Goal: Task Accomplishment & Management: Use online tool/utility

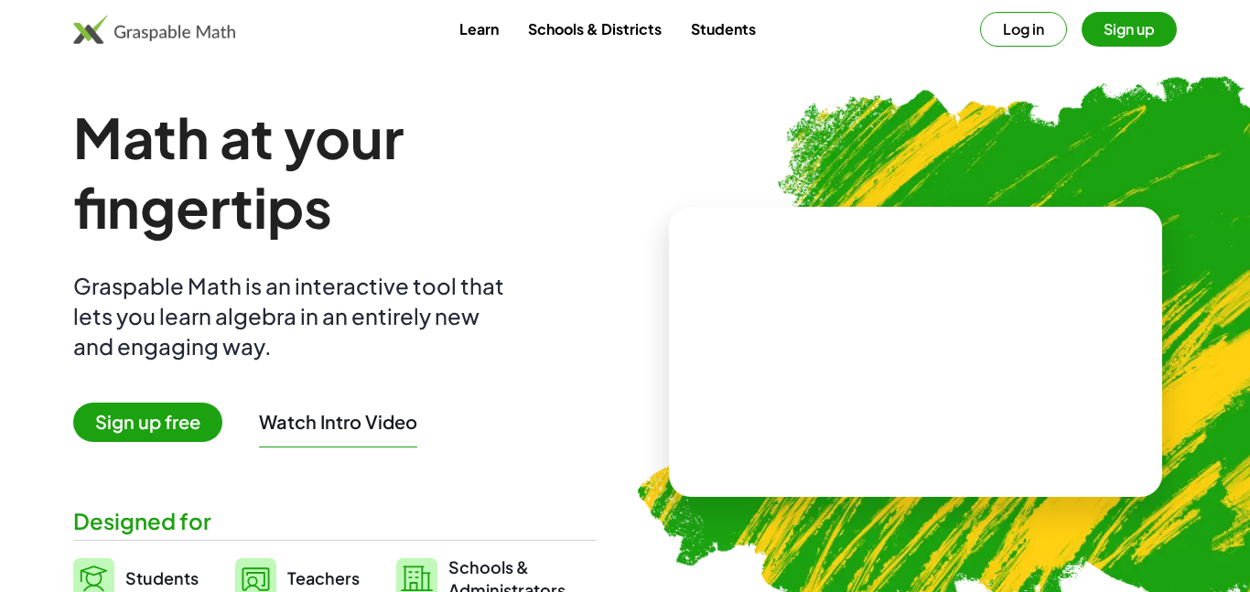
click at [1118, 42] on button "Sign up" at bounding box center [1129, 29] width 95 height 35
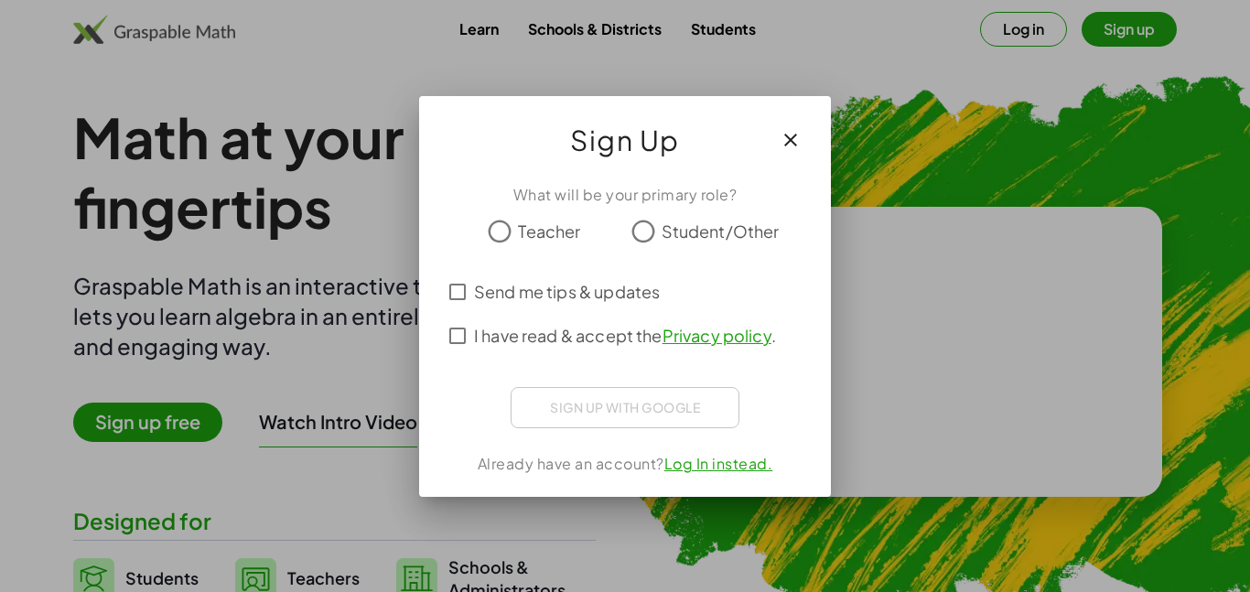
click at [664, 226] on span "Student/Other" at bounding box center [721, 231] width 118 height 25
click at [638, 404] on div "Sign up with Google Sign in with Google Sign in with Google. Opens in new tab" at bounding box center [625, 407] width 229 height 41
click at [614, 406] on div "Sign up with Google Sign in with Google Sign in with Google. Opens in new tab" at bounding box center [625, 407] width 229 height 41
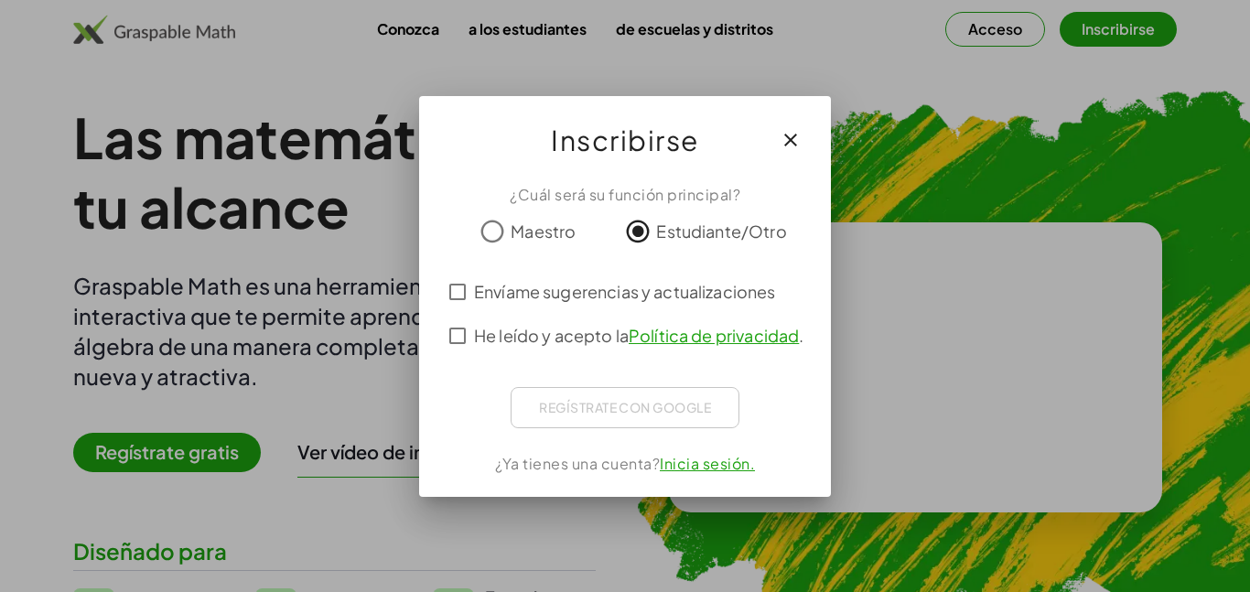
click at [1009, 375] on div at bounding box center [625, 296] width 1250 height 592
click at [700, 477] on div "¿Cuál será su función principal? Maestro Estudiante/Otro Envíame sugerencias y …" at bounding box center [625, 333] width 412 height 328
click at [700, 469] on font "Inicia sesión." at bounding box center [707, 463] width 95 height 19
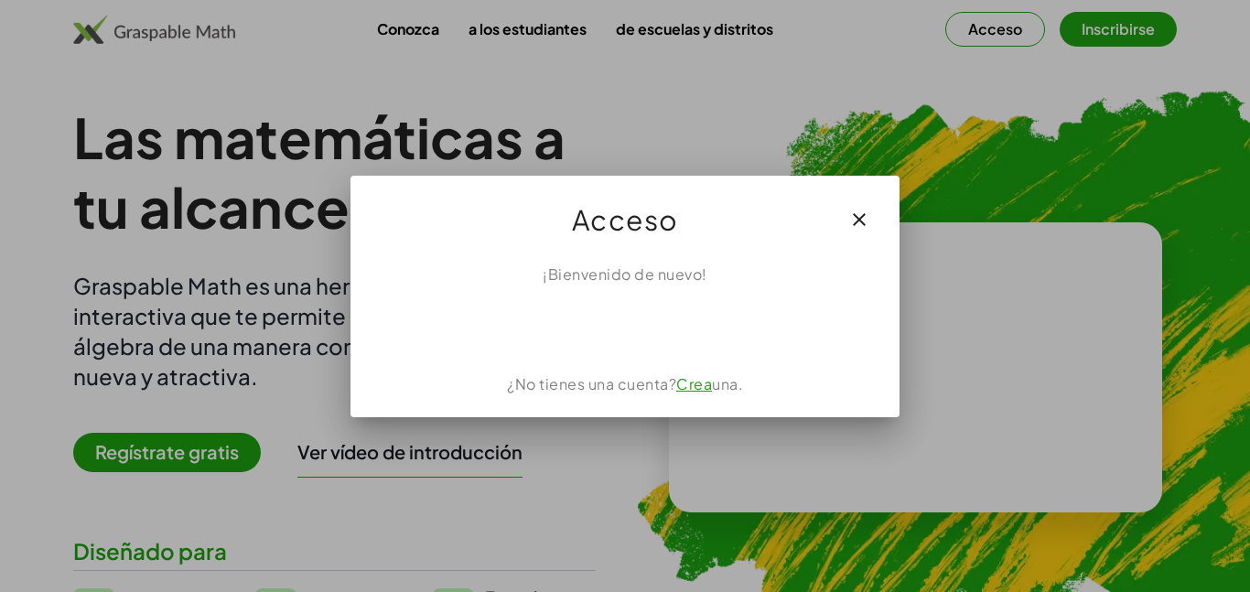
click at [871, 220] on button "button" at bounding box center [859, 220] width 44 height 44
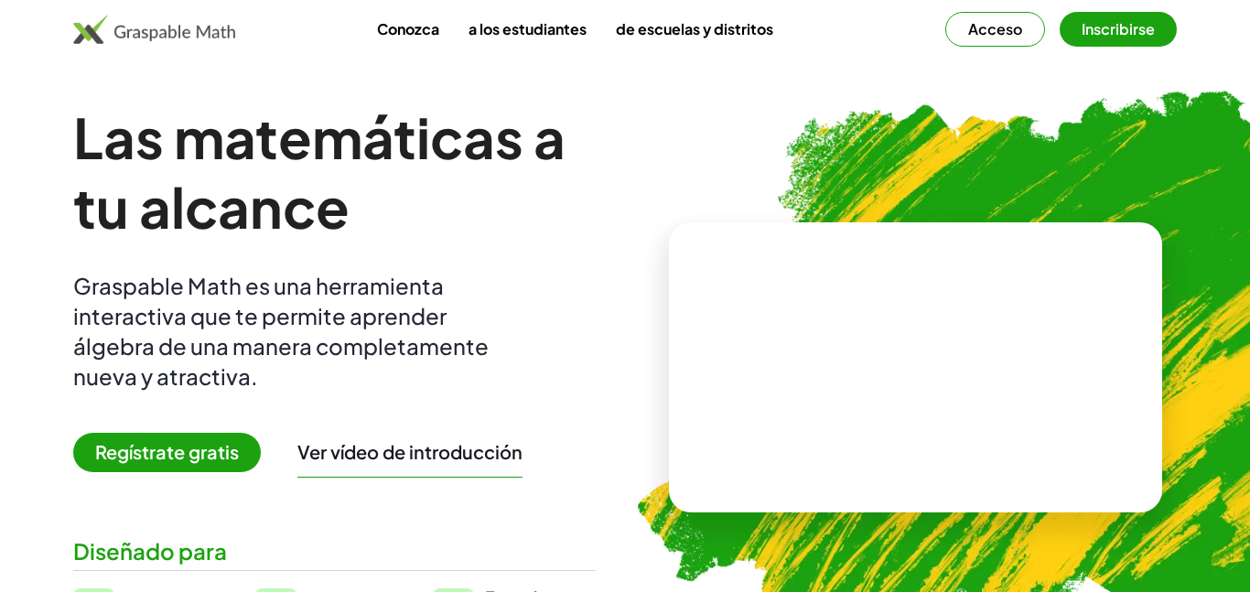
click at [1018, 38] on button "Acceso" at bounding box center [995, 29] width 100 height 35
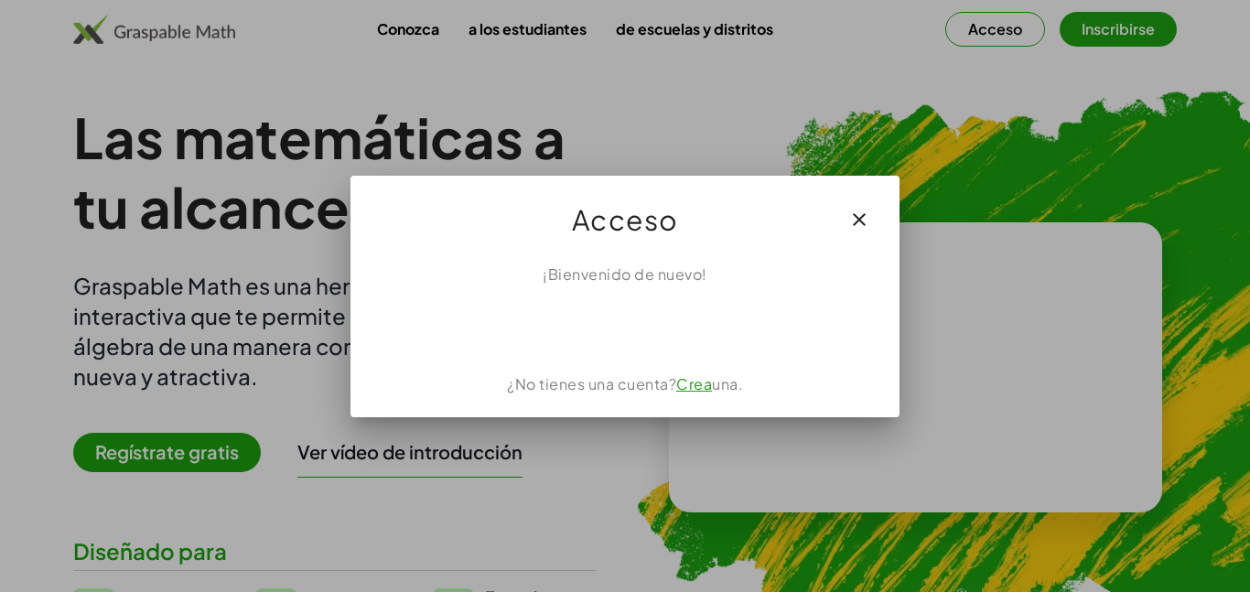
click at [1111, 29] on div at bounding box center [625, 296] width 1250 height 592
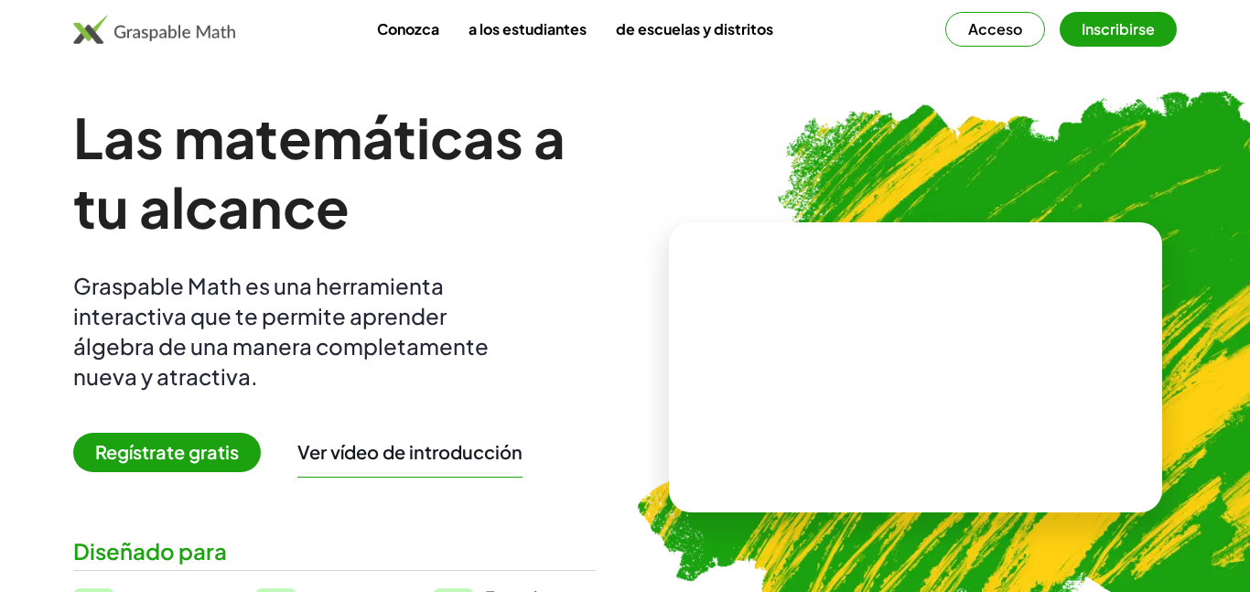
click at [1111, 42] on button "Inscribirse" at bounding box center [1118, 29] width 117 height 35
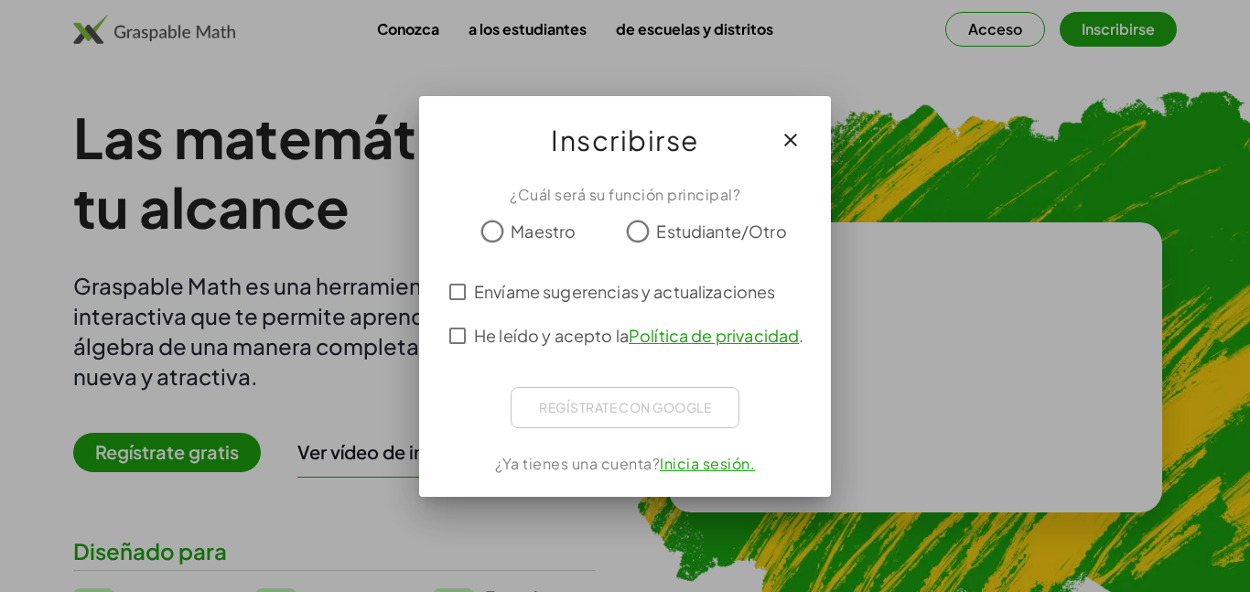
click at [720, 238] on font "Estudiante/Otro" at bounding box center [721, 231] width 130 height 21
click at [737, 326] on font "Política de privacidad" at bounding box center [714, 335] width 170 height 21
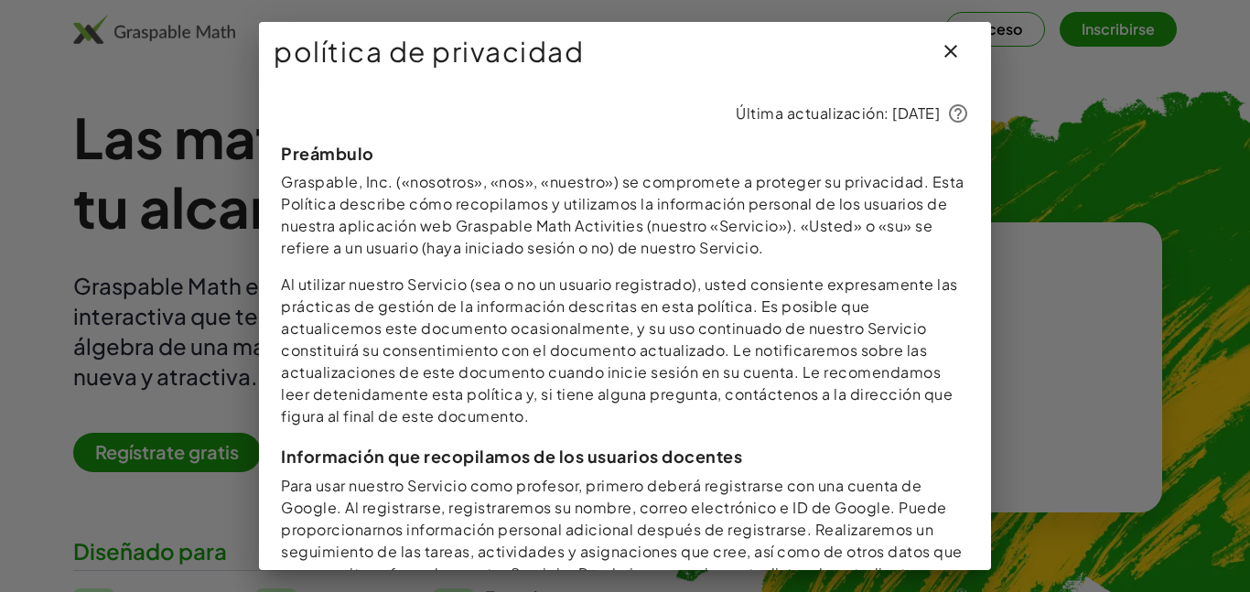
click at [1113, 190] on div at bounding box center [625, 296] width 1250 height 592
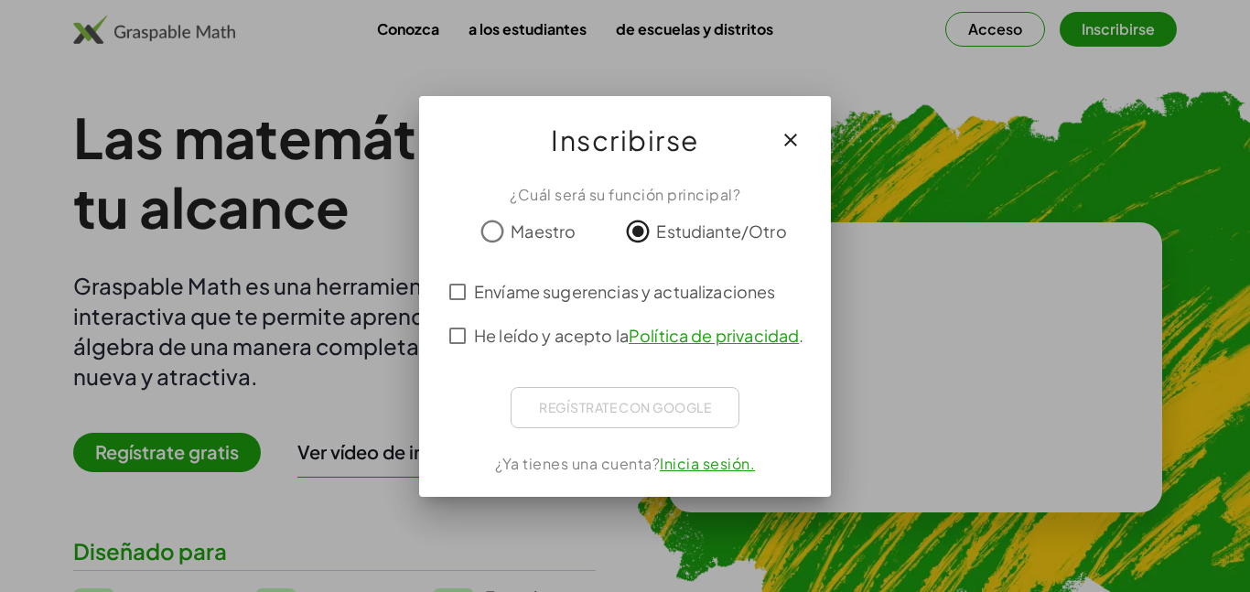
click at [710, 425] on div "Regístrate con Google Iniciar sesión con Google Inicia sesión con Google. Se ab…" at bounding box center [625, 407] width 229 height 41
click at [707, 423] on div "Regístrate con Google Iniciar sesión con Google Inicia sesión con Google. Se ab…" at bounding box center [625, 407] width 229 height 41
click at [699, 420] on div "Regístrate con Google Iniciar sesión con Google Inicia sesión con Google. Se ab…" at bounding box center [625, 407] width 229 height 41
click at [678, 410] on div "Regístrate con Google Iniciar sesión con Google Inicia sesión con Google. Se ab…" at bounding box center [625, 407] width 229 height 41
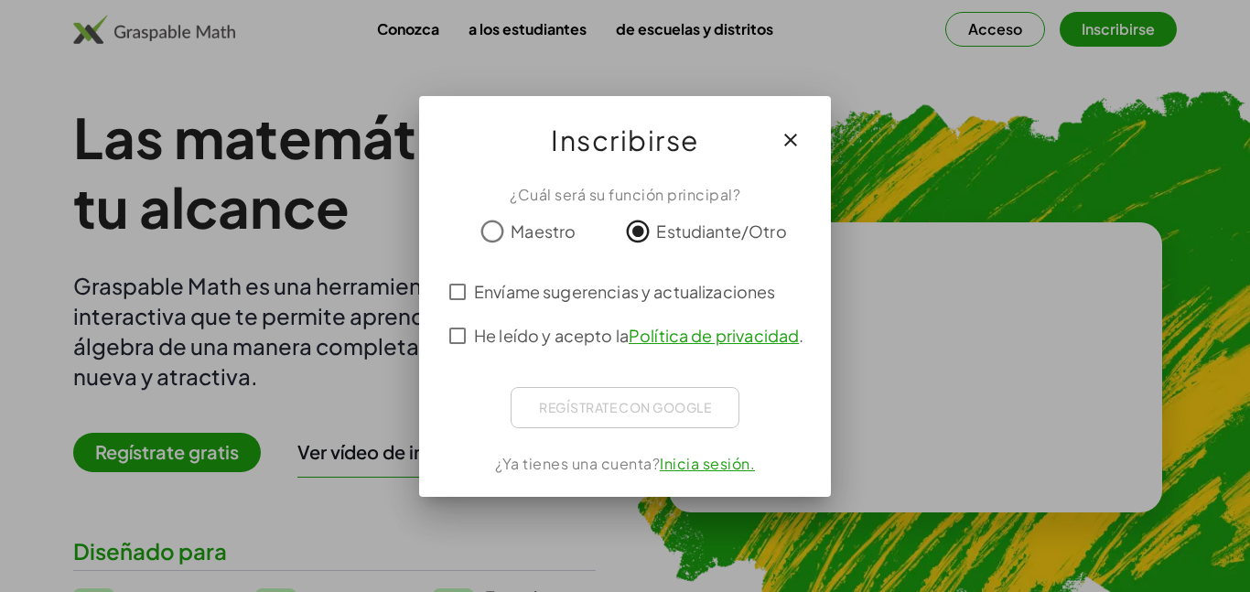
click at [716, 469] on font "Inicia sesión." at bounding box center [707, 463] width 95 height 19
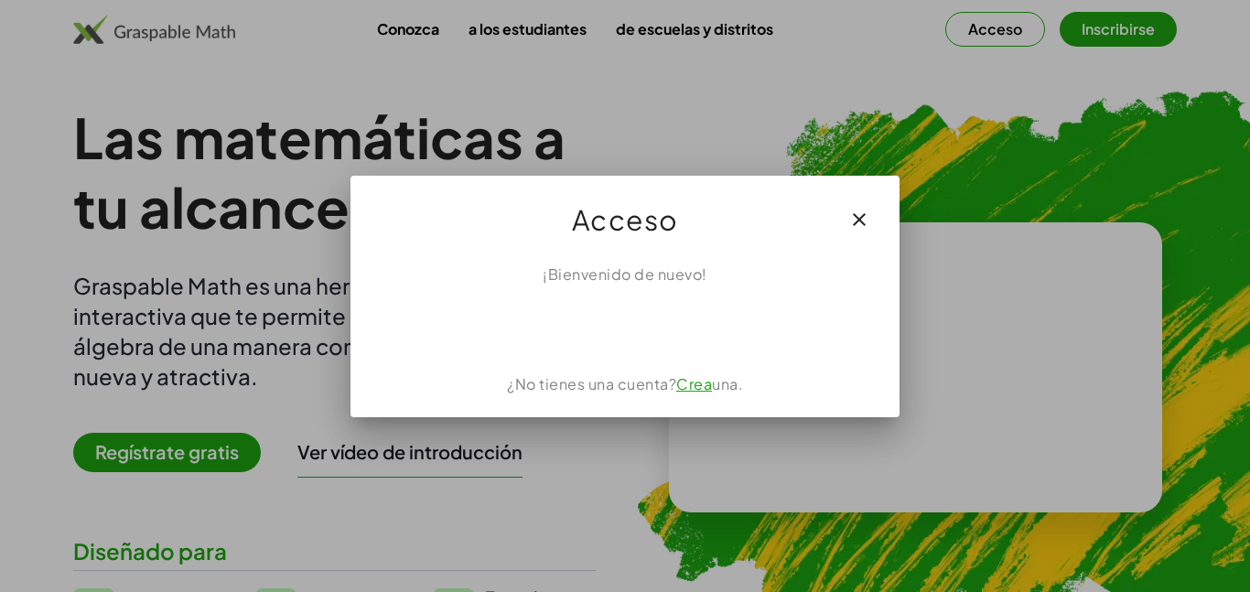
click at [854, 220] on icon "button" at bounding box center [859, 220] width 22 height 22
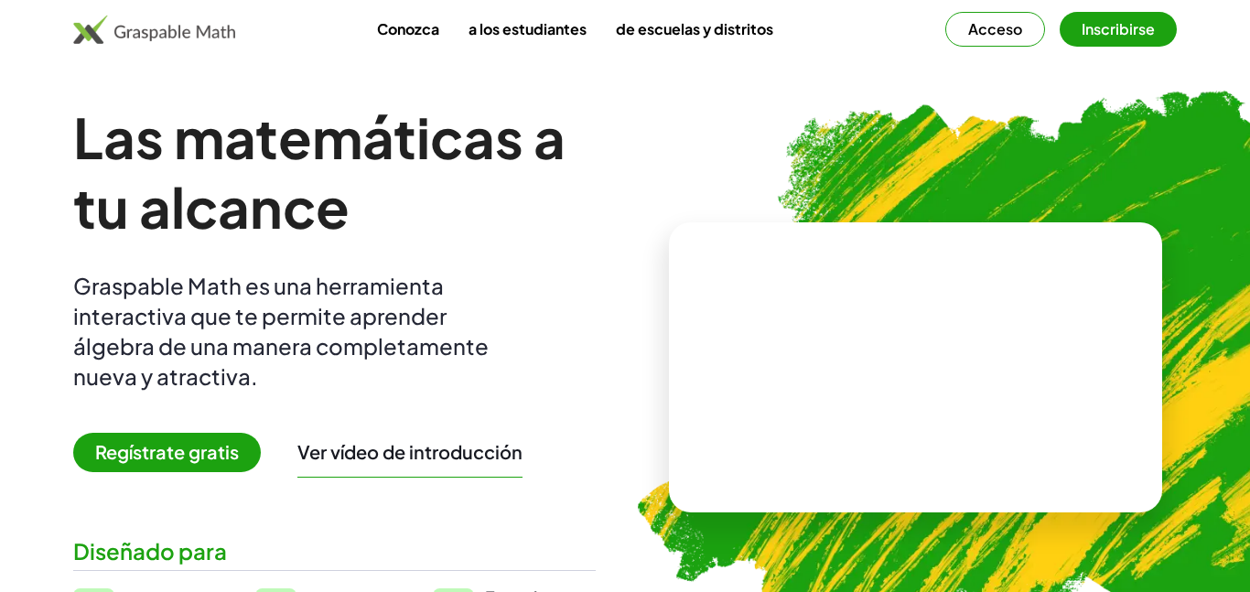
click at [1102, 47] on div "Conozca a los estudiantes de escuelas y distritos Acceso Inscribirse" at bounding box center [625, 29] width 1250 height 59
click at [1095, 42] on button "Inscribirse" at bounding box center [1118, 29] width 117 height 35
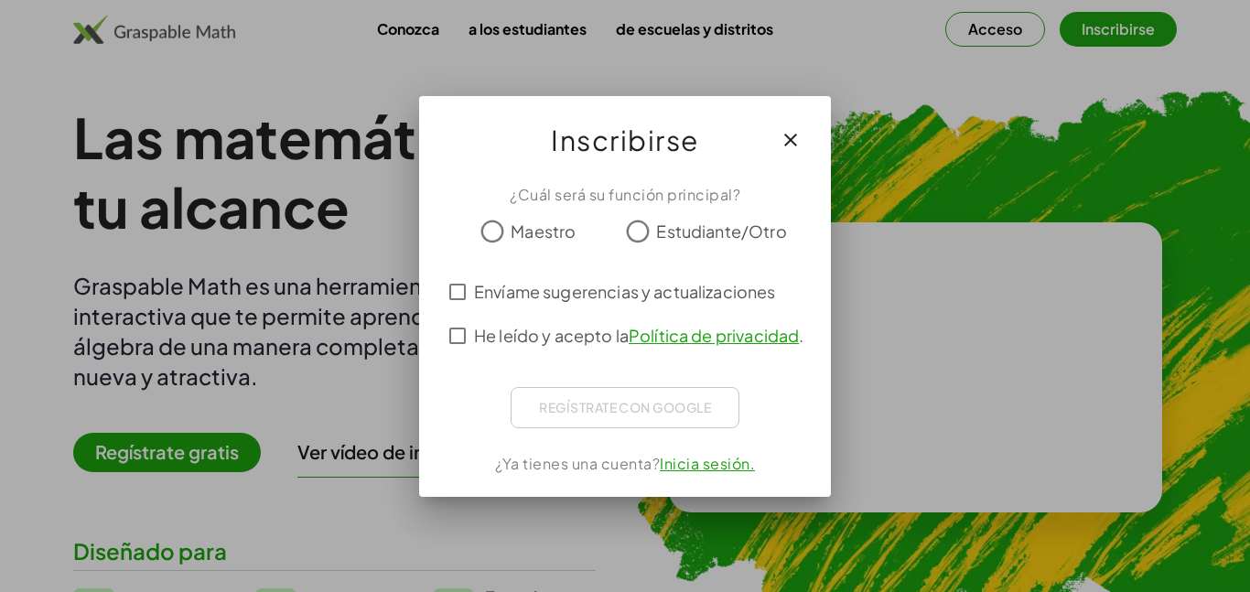
click at [723, 227] on font "Estudiante/Otro" at bounding box center [721, 231] width 130 height 21
click at [677, 325] on font "Política de privacidad" at bounding box center [714, 335] width 170 height 21
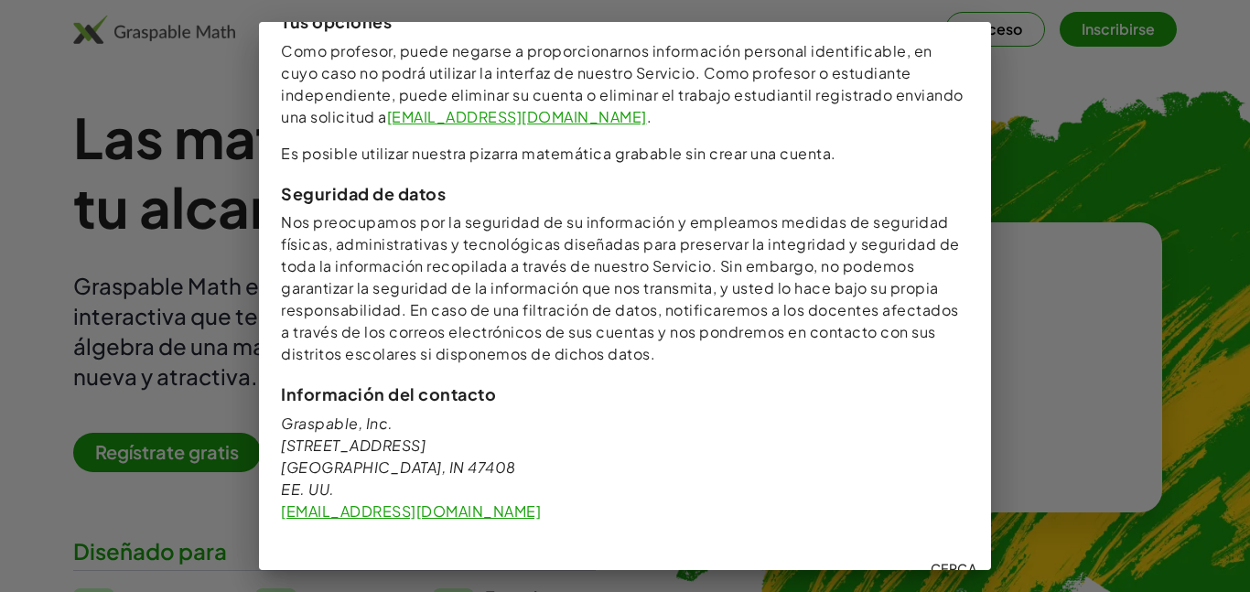
scroll to position [2053, 0]
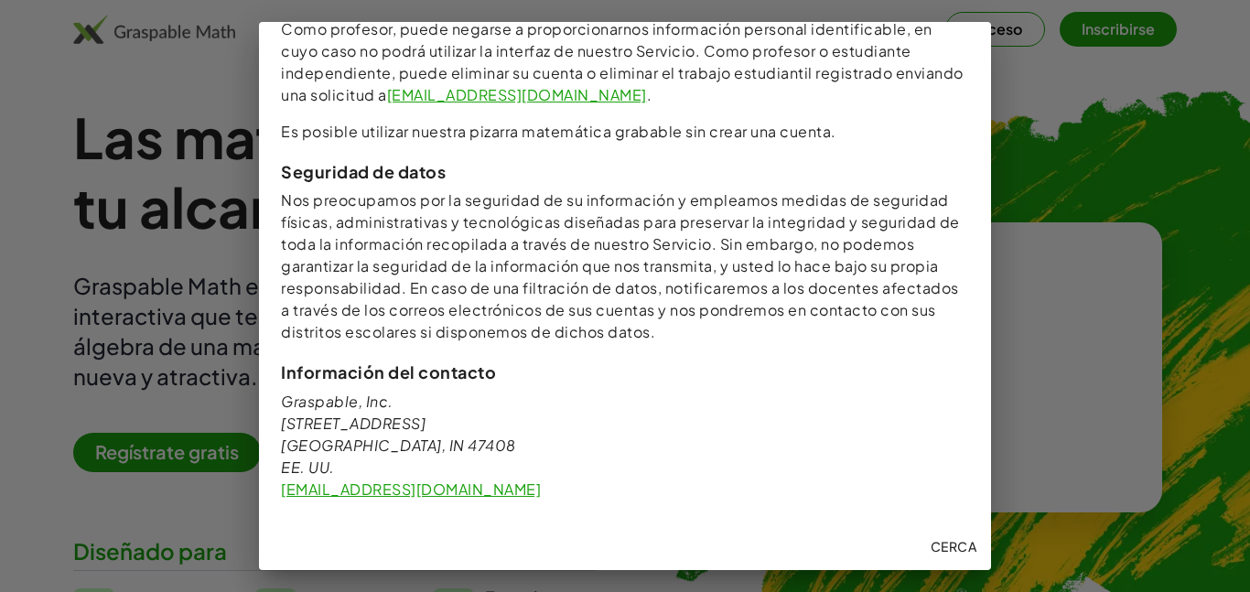
click at [957, 541] on font "Cerca" at bounding box center [954, 546] width 46 height 16
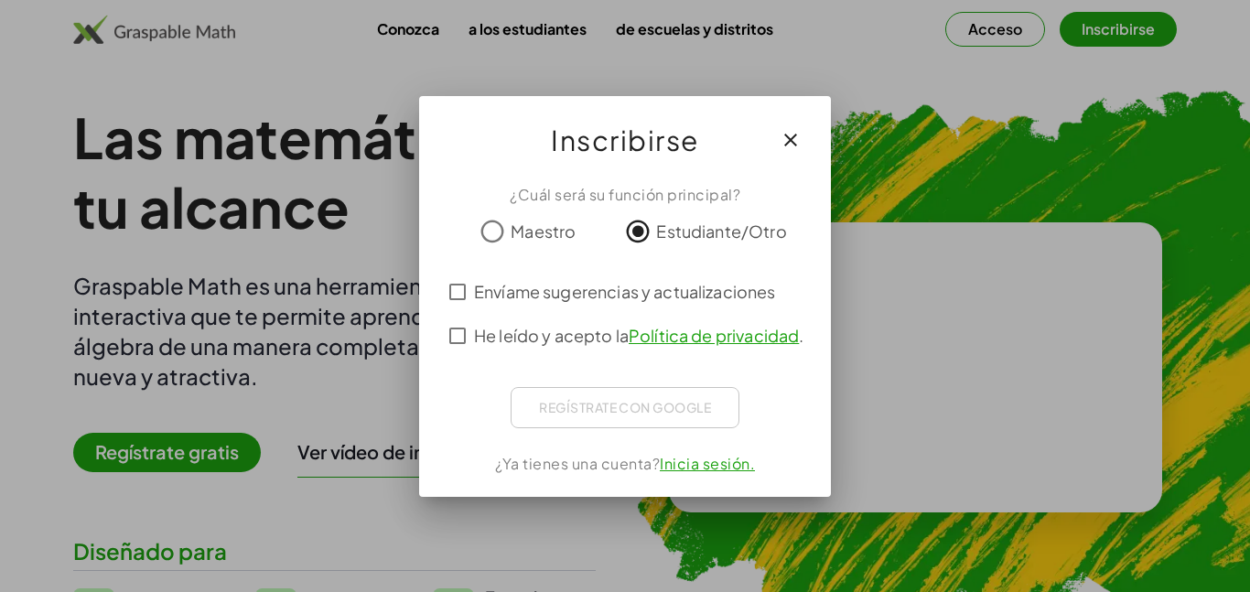
click at [707, 413] on div "Regístrate con Google Iniciar sesión con Google Inicia sesión con Google. Se ab…" at bounding box center [625, 407] width 229 height 41
click at [876, 278] on div at bounding box center [625, 296] width 1250 height 592
click at [938, 156] on div at bounding box center [625, 296] width 1250 height 592
click at [673, 328] on font "Política de privacidad" at bounding box center [714, 335] width 170 height 21
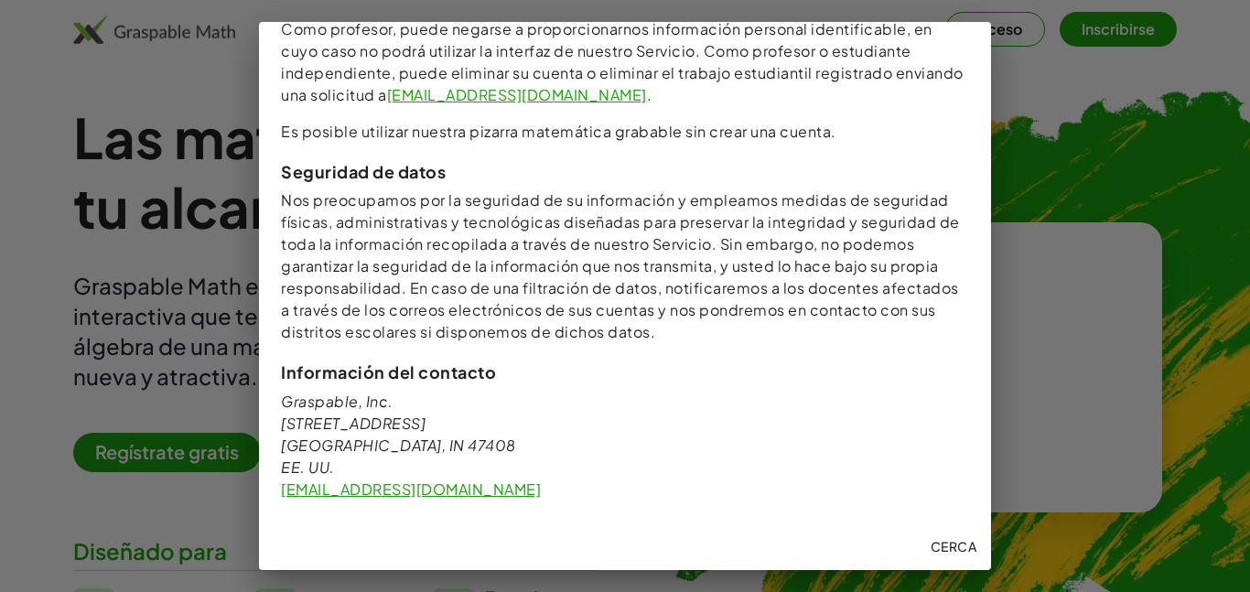
click at [435, 490] on font "[EMAIL_ADDRESS][DOMAIN_NAME]" at bounding box center [411, 488] width 260 height 19
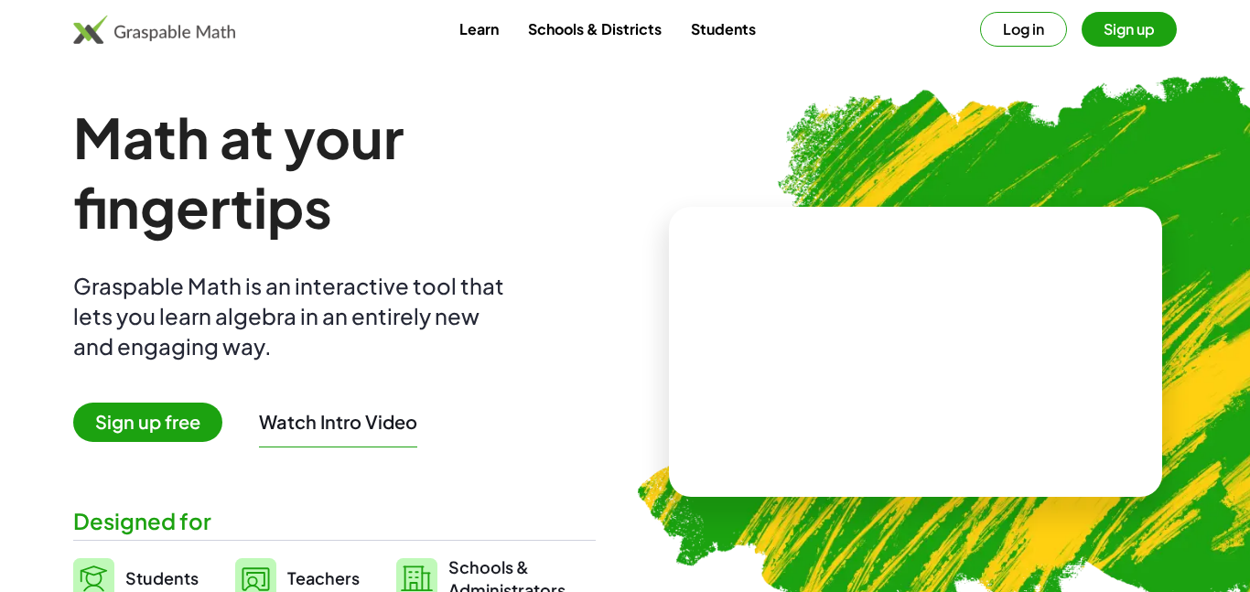
click at [183, 422] on span "Sign up free" at bounding box center [147, 422] width 149 height 39
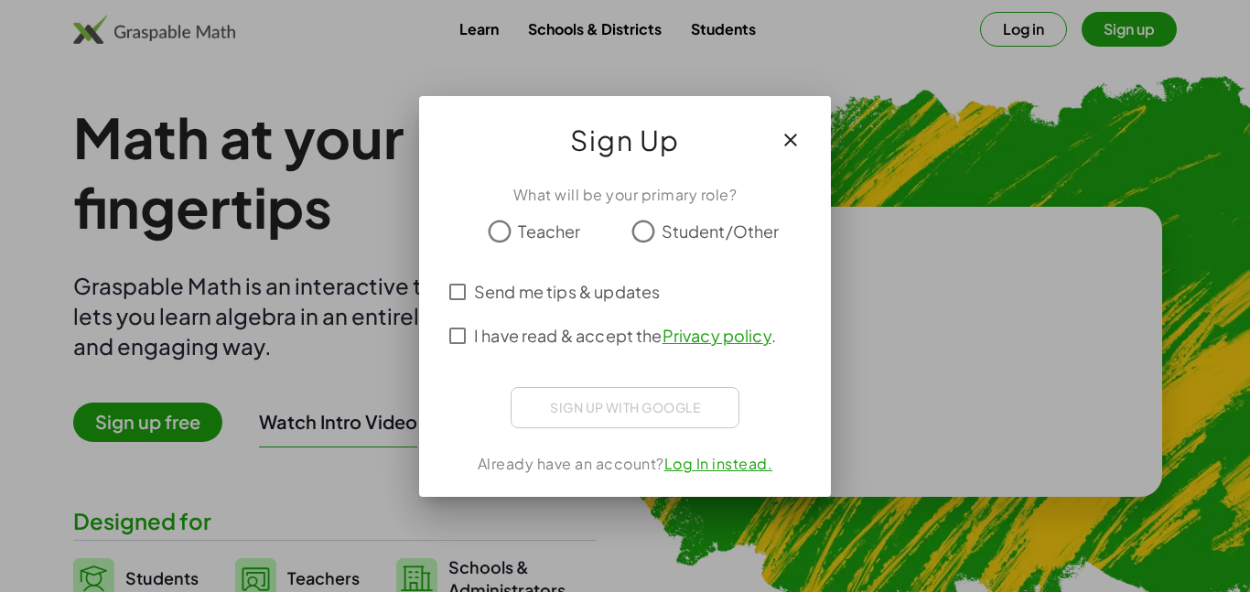
click at [714, 228] on span "Student/Other" at bounding box center [721, 231] width 118 height 25
click at [617, 417] on div "Sign up with Google Sign in with Google Sign in with Google. Opens in new tab" at bounding box center [625, 407] width 229 height 41
click at [713, 459] on link "Log In instead." at bounding box center [718, 463] width 109 height 19
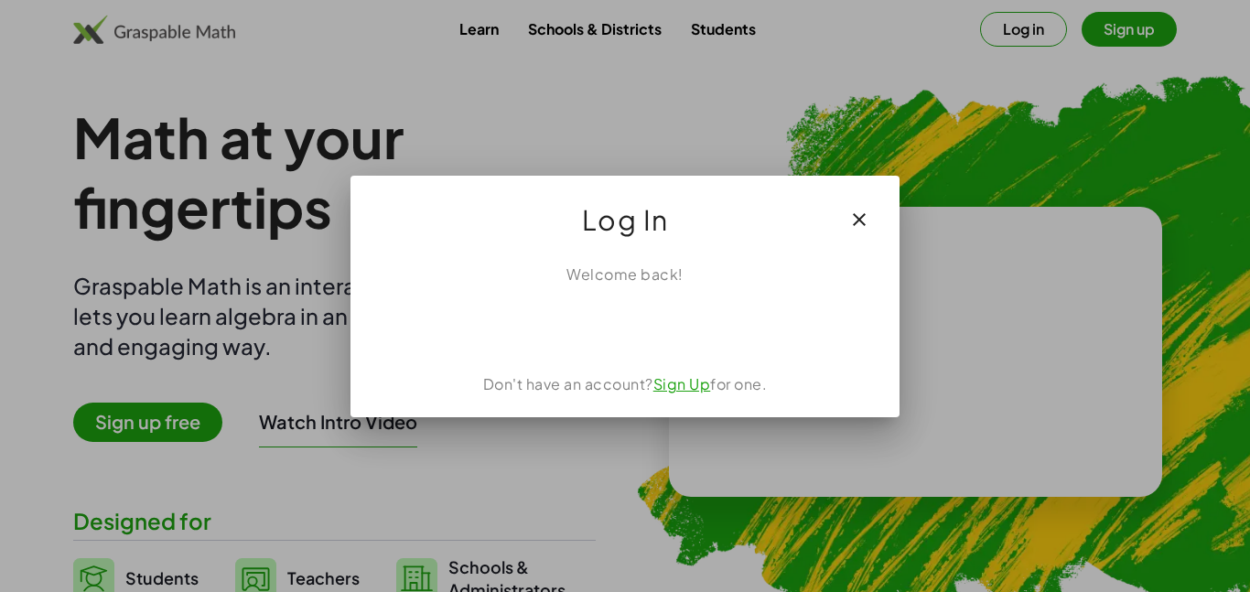
click at [684, 384] on link "Sign Up" at bounding box center [682, 383] width 58 height 19
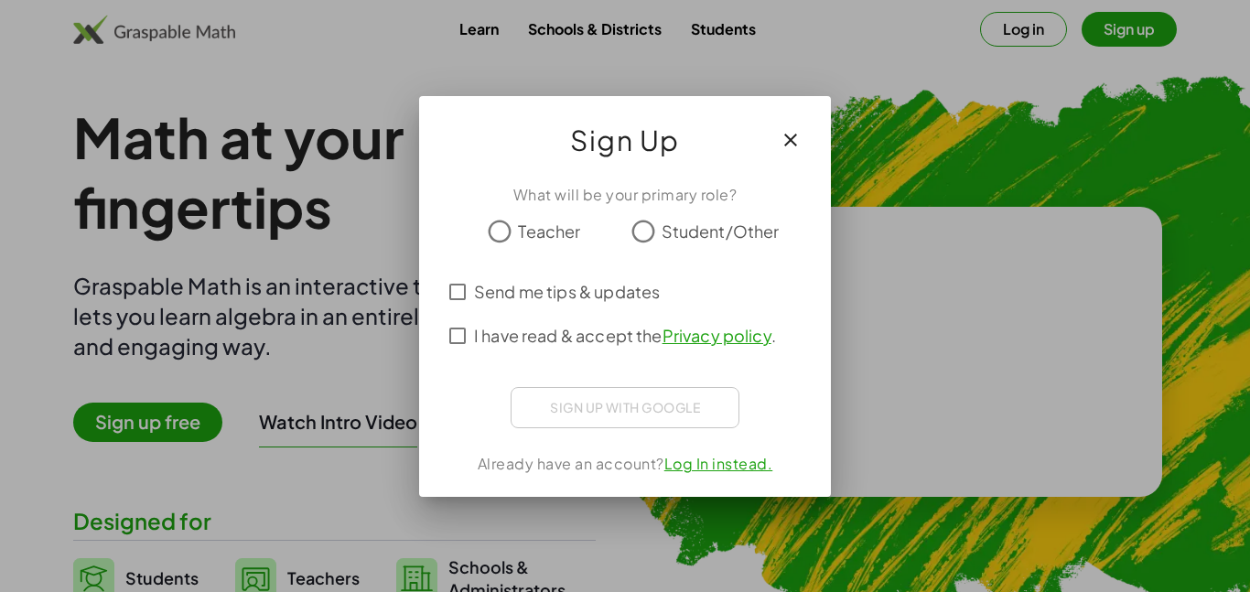
click at [710, 235] on span "Student/Other" at bounding box center [721, 231] width 118 height 25
click at [617, 346] on span "I have read & accept the Privacy policy ." at bounding box center [625, 335] width 302 height 25
click at [903, 360] on div at bounding box center [625, 296] width 1250 height 592
click at [792, 131] on icon "button" at bounding box center [791, 140] width 22 height 22
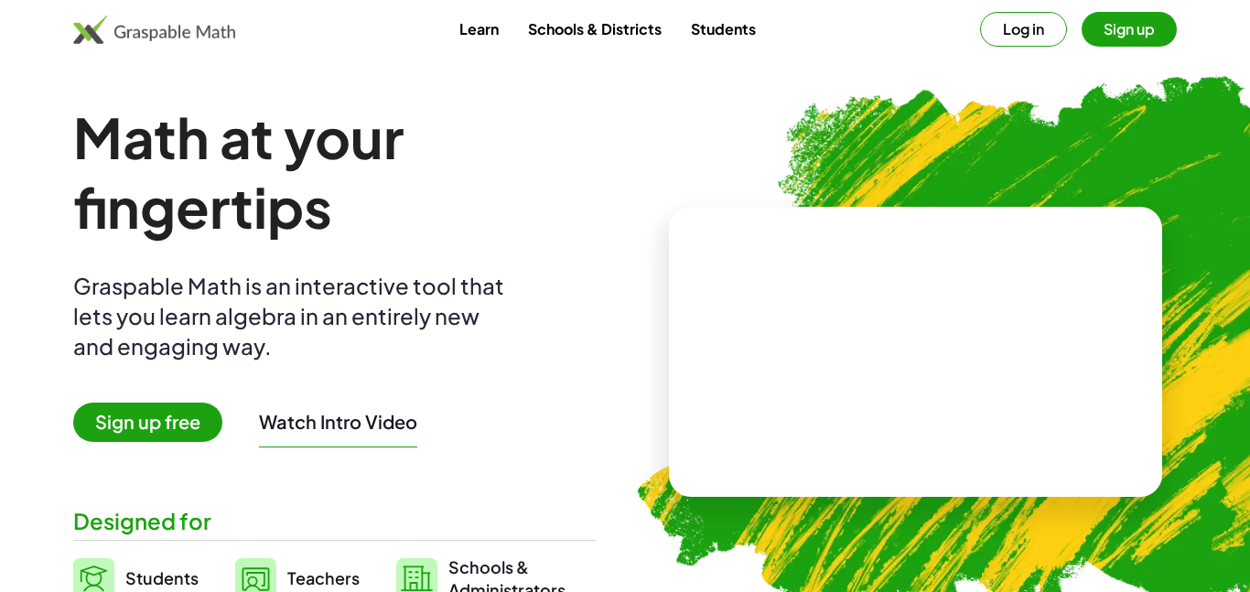
click at [301, 418] on button "Watch Intro Video" at bounding box center [338, 422] width 158 height 24
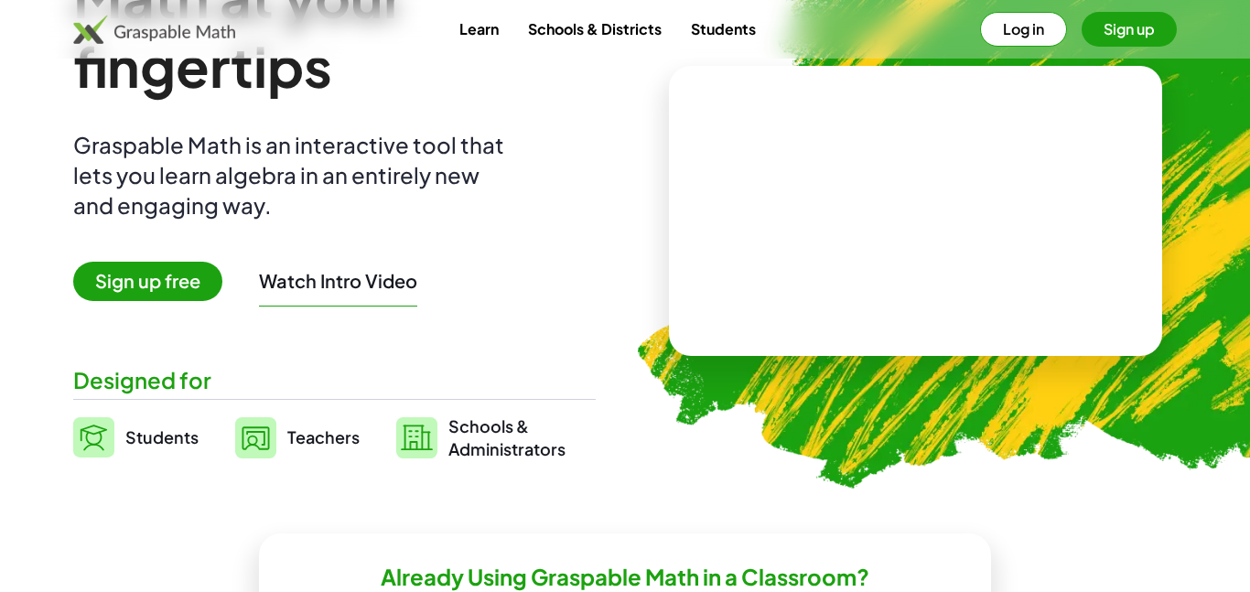
scroll to position [150, 0]
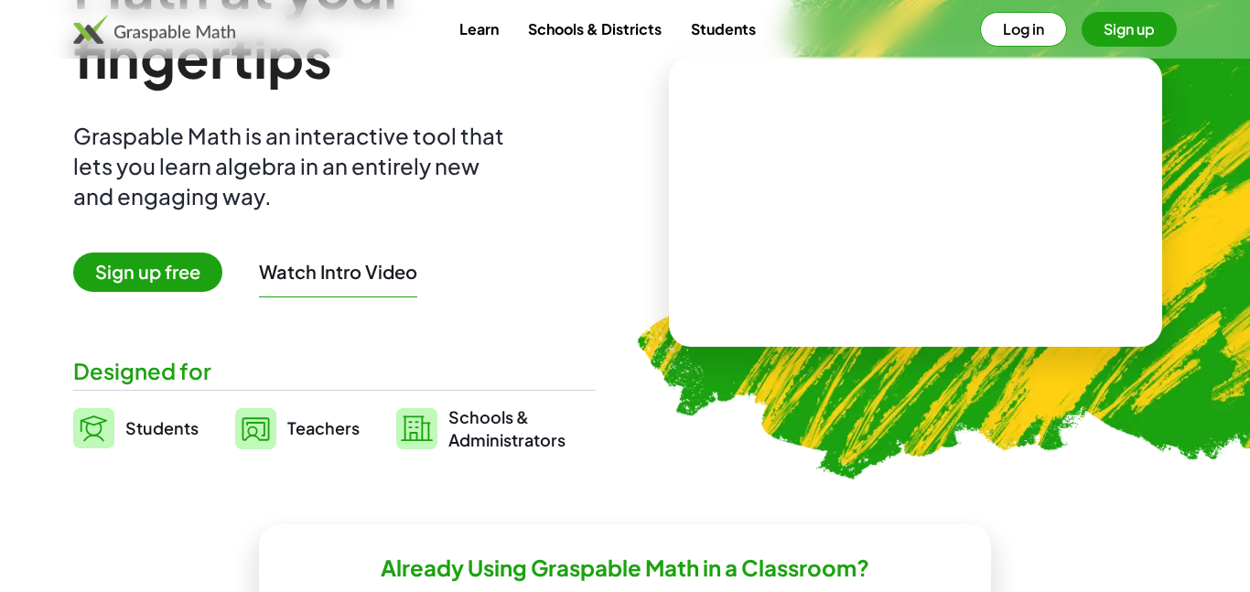
click at [177, 418] on span "Students" at bounding box center [161, 427] width 73 height 21
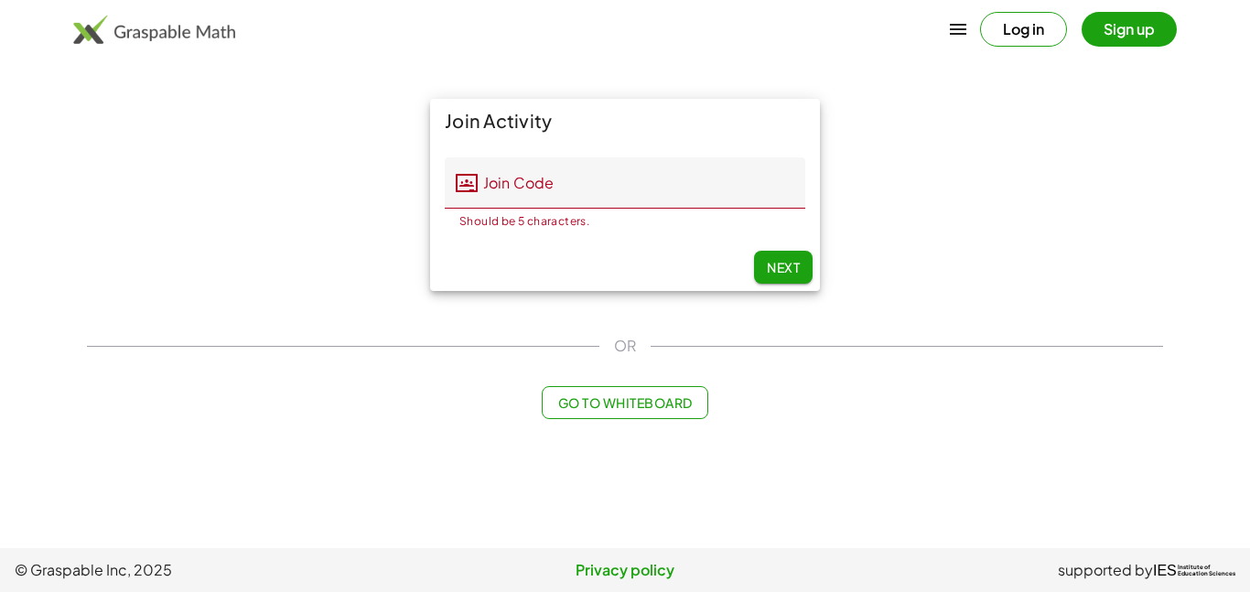
click at [1113, 29] on button "Sign up" at bounding box center [1129, 29] width 95 height 35
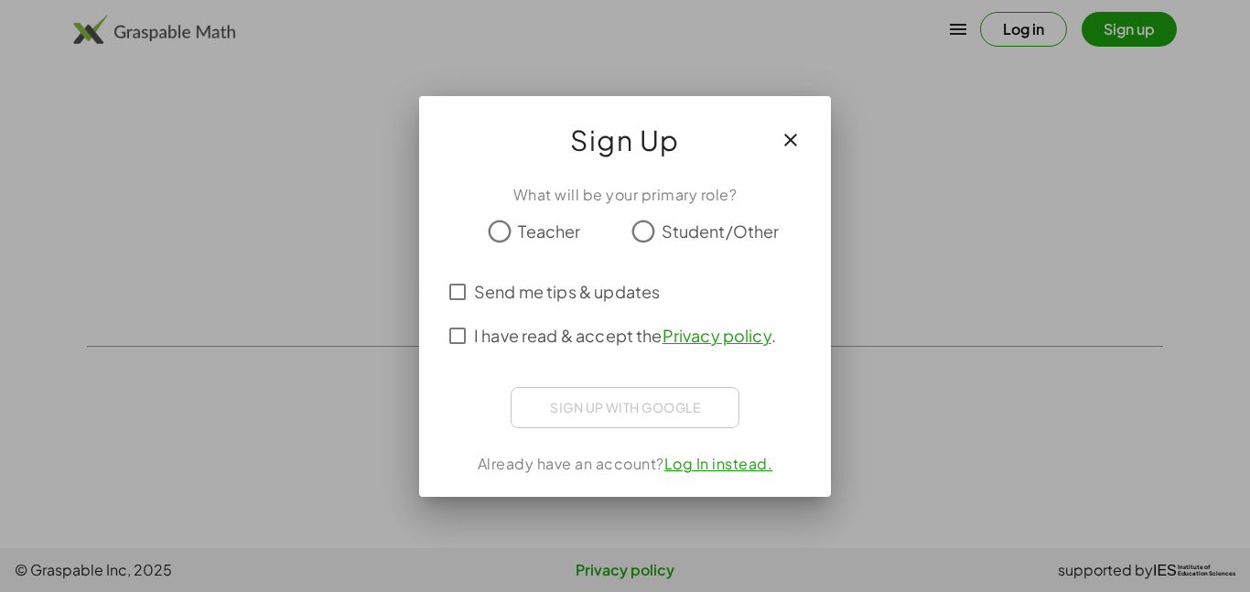
click at [767, 227] on span "Student/Other" at bounding box center [721, 231] width 118 height 25
click at [702, 424] on div "Sign up with Google Sign in with Google Sign in with Google. Opens in new tab" at bounding box center [625, 407] width 229 height 41
click at [741, 479] on div "What will be your primary role? Teacher Student/Other Send me tips & updates I …" at bounding box center [625, 333] width 412 height 328
click at [777, 153] on button "button" at bounding box center [791, 140] width 44 height 44
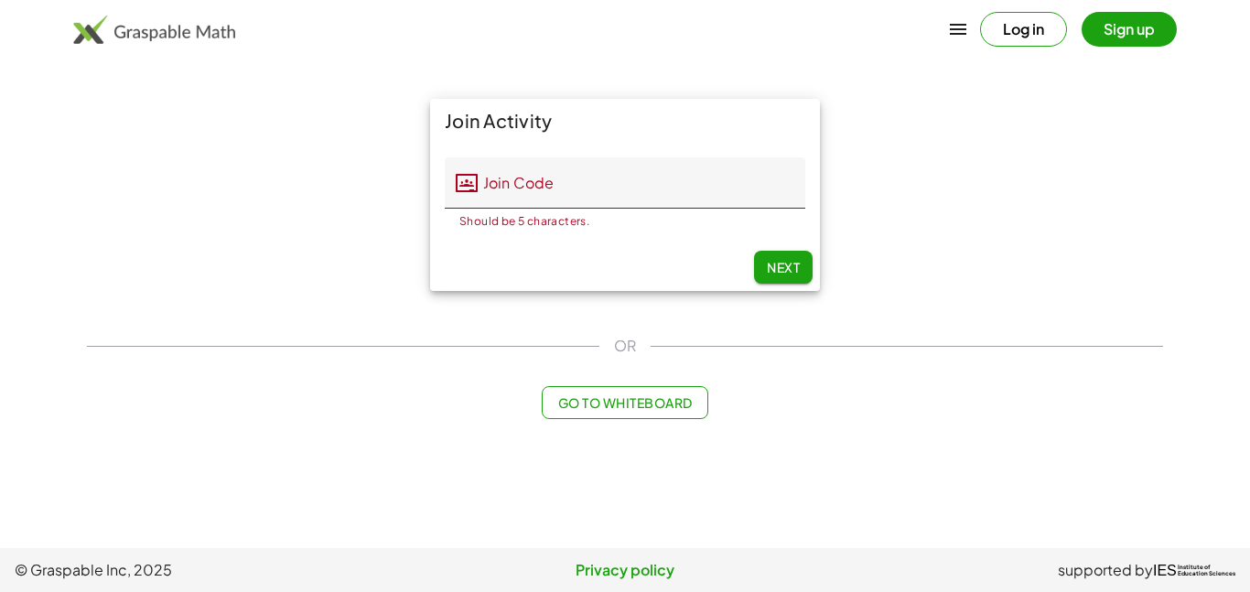
click at [985, 48] on div "Log in Sign up" at bounding box center [625, 29] width 1250 height 44
click at [995, 86] on main "Join Activity Join Code Join Code Should be 5 characters. 0 / 5 Next OR Go to W…" at bounding box center [625, 274] width 1250 height 548
click at [628, 360] on div "Join Activity Join Code Join Code Should be 5 characters. 0 / 5 Next OR Go to W…" at bounding box center [625, 259] width 1098 height 342
click at [647, 391] on button "Go to Whiteboard" at bounding box center [625, 402] width 166 height 33
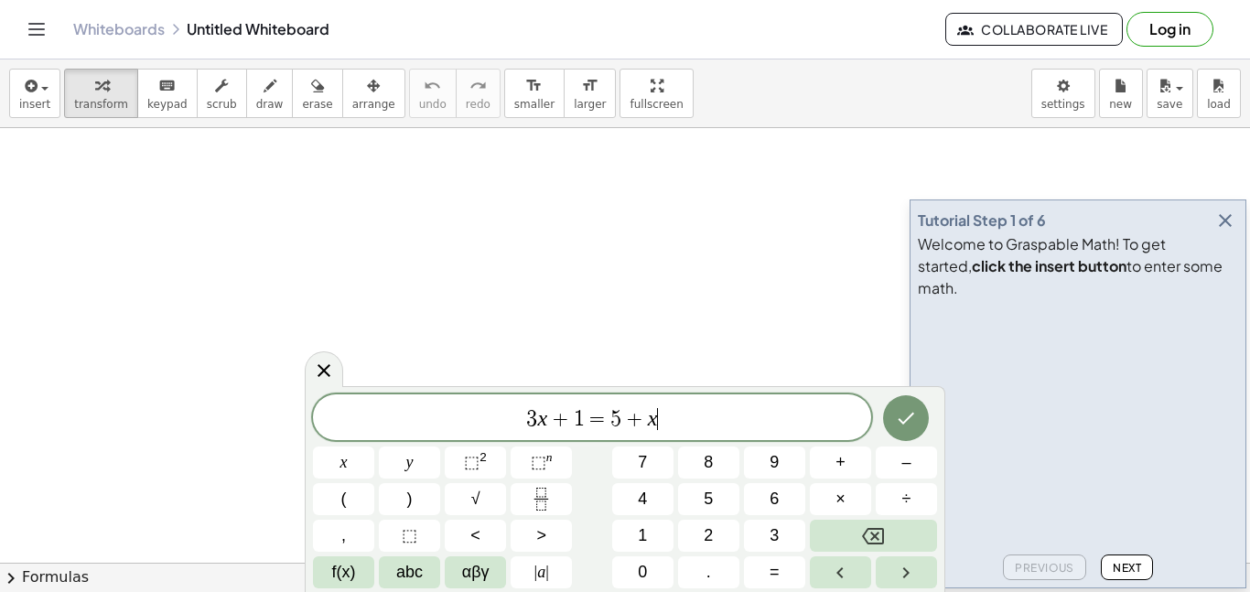
scroll to position [1, 0]
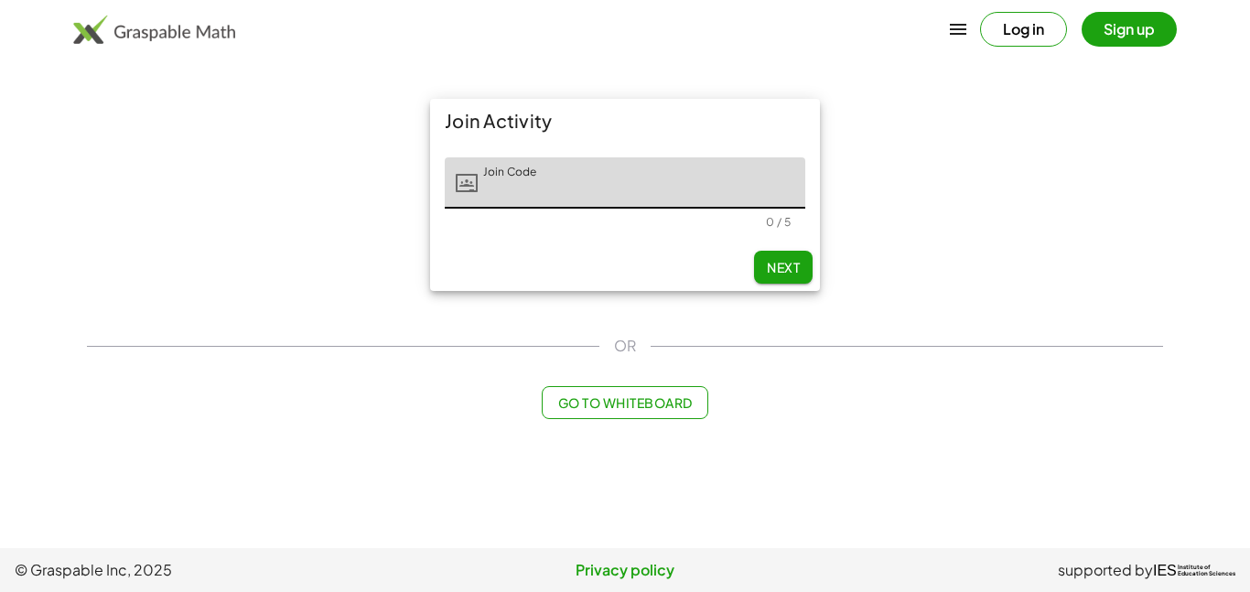
click at [478, 198] on input "Join Code" at bounding box center [642, 182] width 328 height 51
click at [466, 177] on icon at bounding box center [467, 183] width 22 height 22
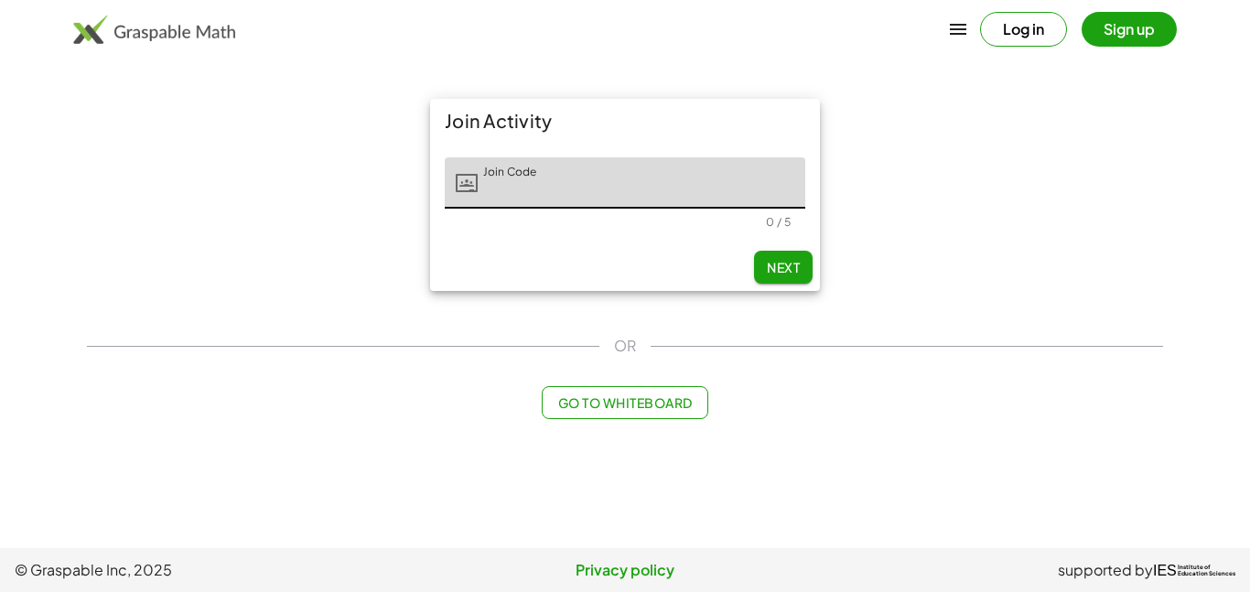
click at [466, 177] on icon at bounding box center [467, 183] width 22 height 22
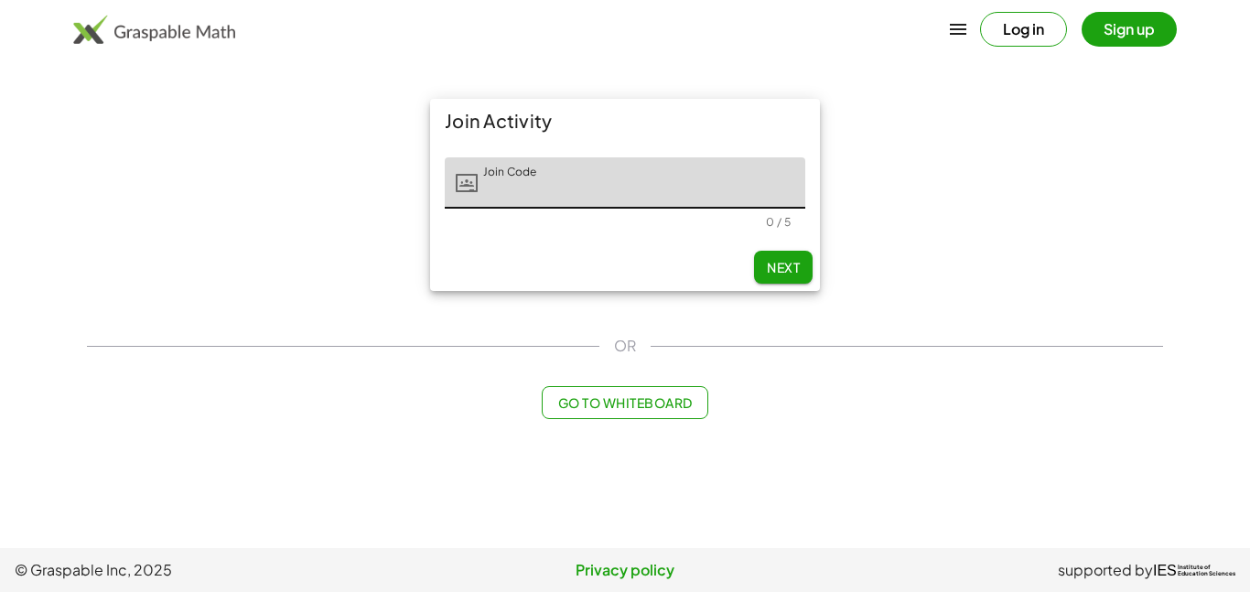
click at [466, 177] on icon at bounding box center [467, 183] width 22 height 22
click at [647, 565] on link "Privacy policy" at bounding box center [625, 570] width 407 height 22
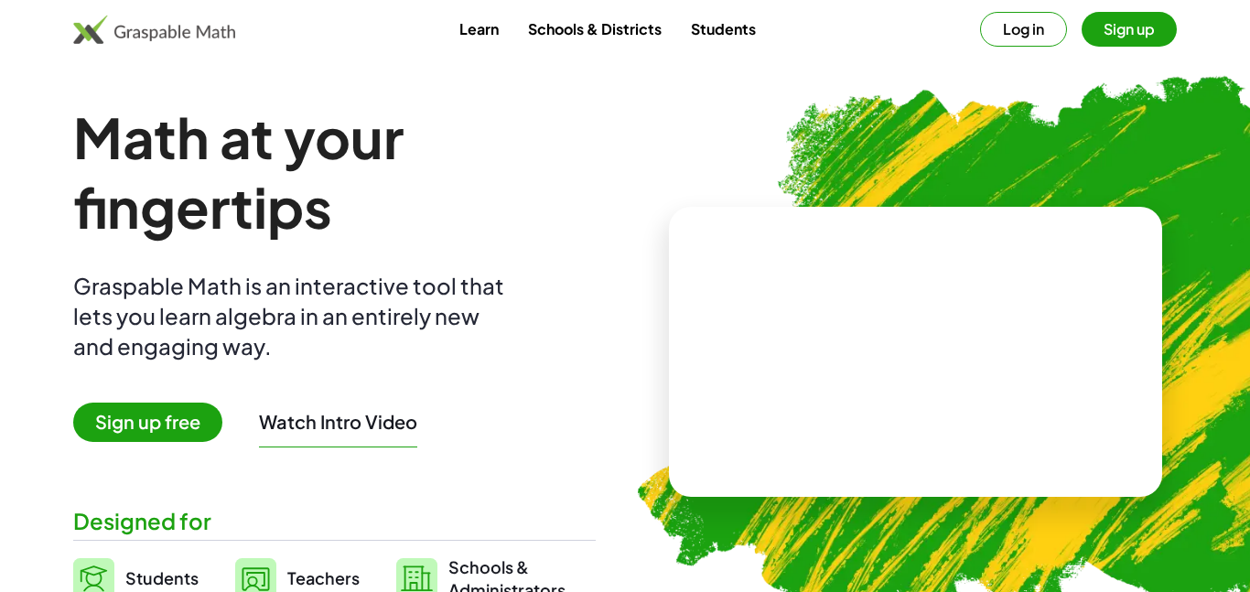
click at [1121, 35] on button "Sign up" at bounding box center [1129, 29] width 95 height 35
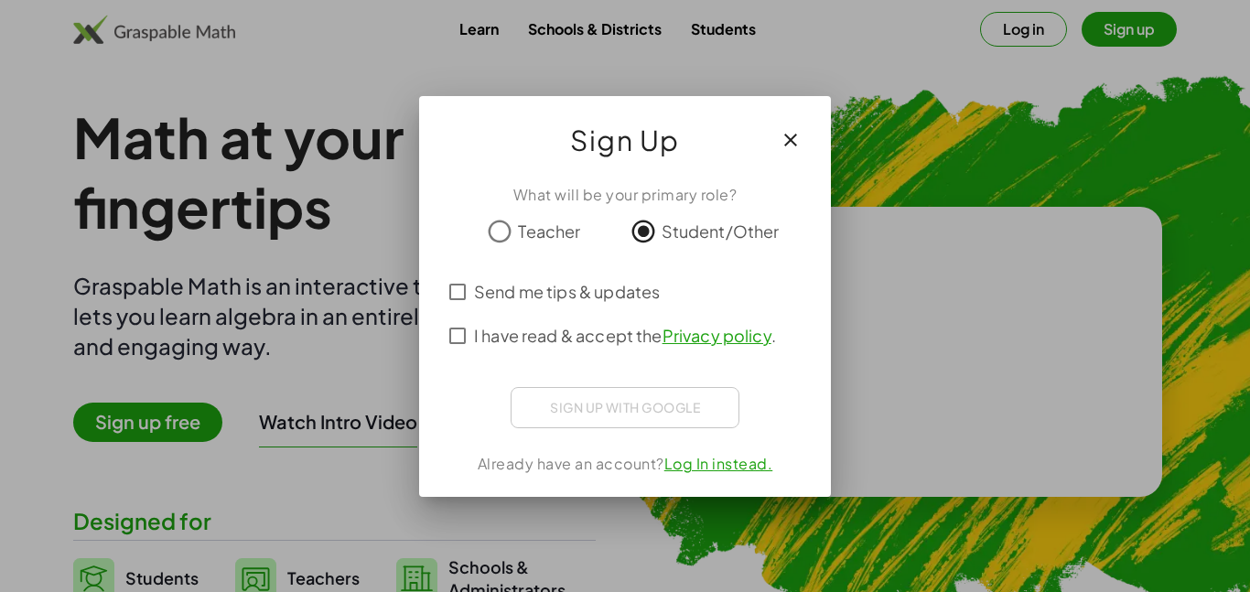
click at [517, 334] on span "I have read & accept the Privacy policy ." at bounding box center [625, 335] width 302 height 25
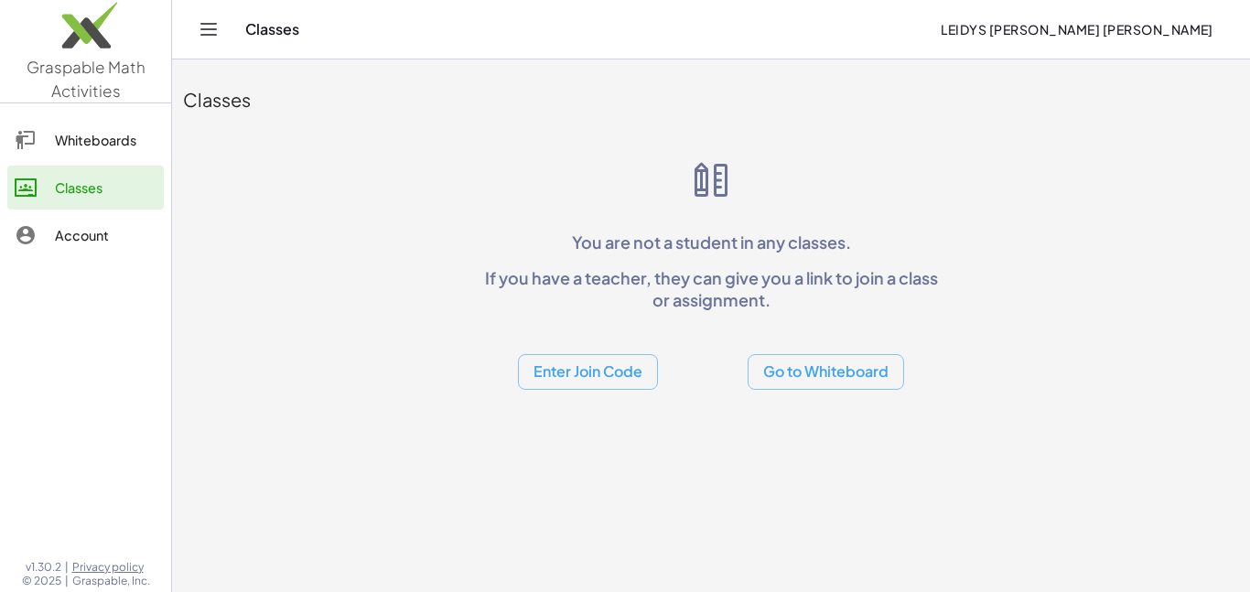
click at [545, 365] on button "Enter Join Code" at bounding box center [588, 372] width 140 height 36
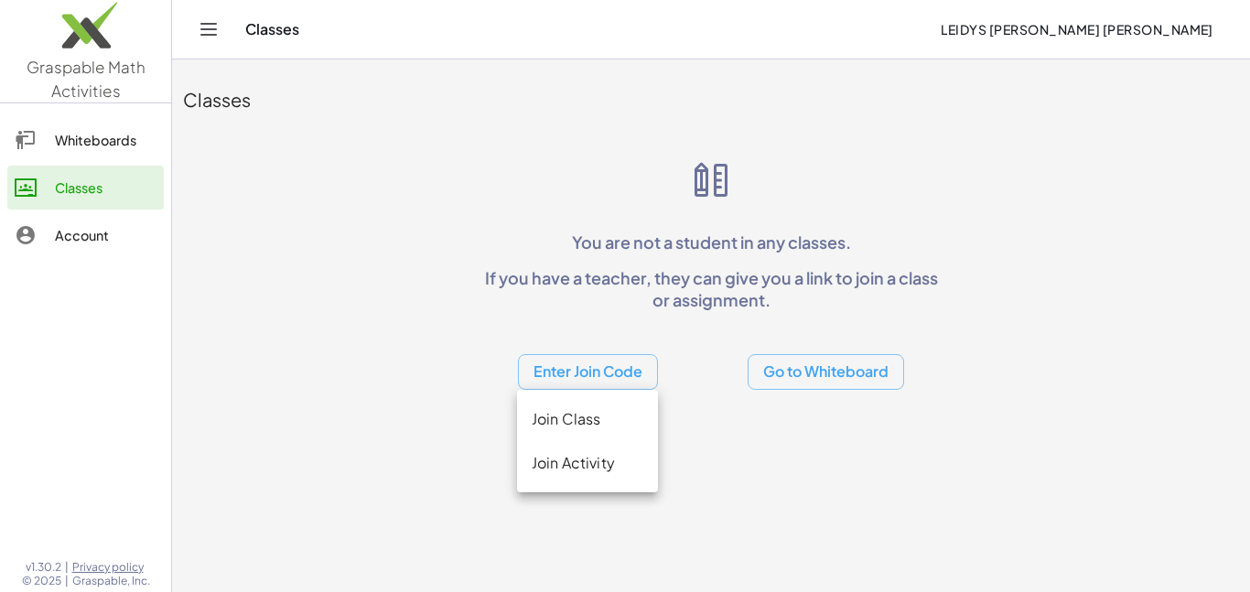
click at [571, 459] on div "Join Activity" at bounding box center [588, 463] width 112 height 22
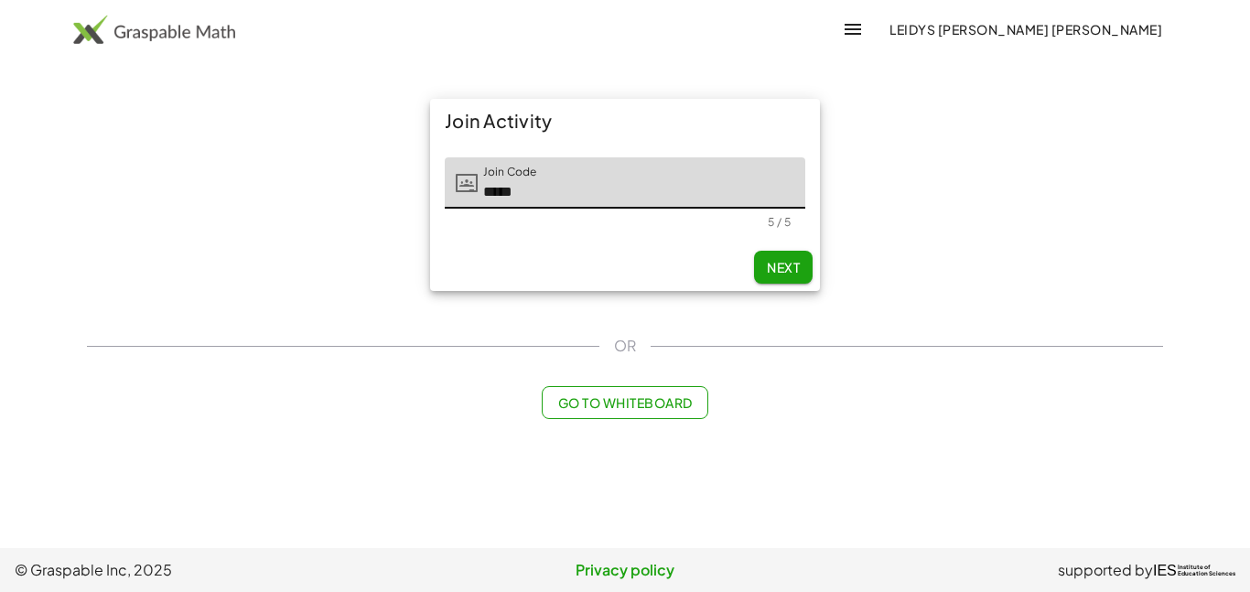
type input "*****"
click at [796, 266] on span "Next" at bounding box center [783, 267] width 33 height 16
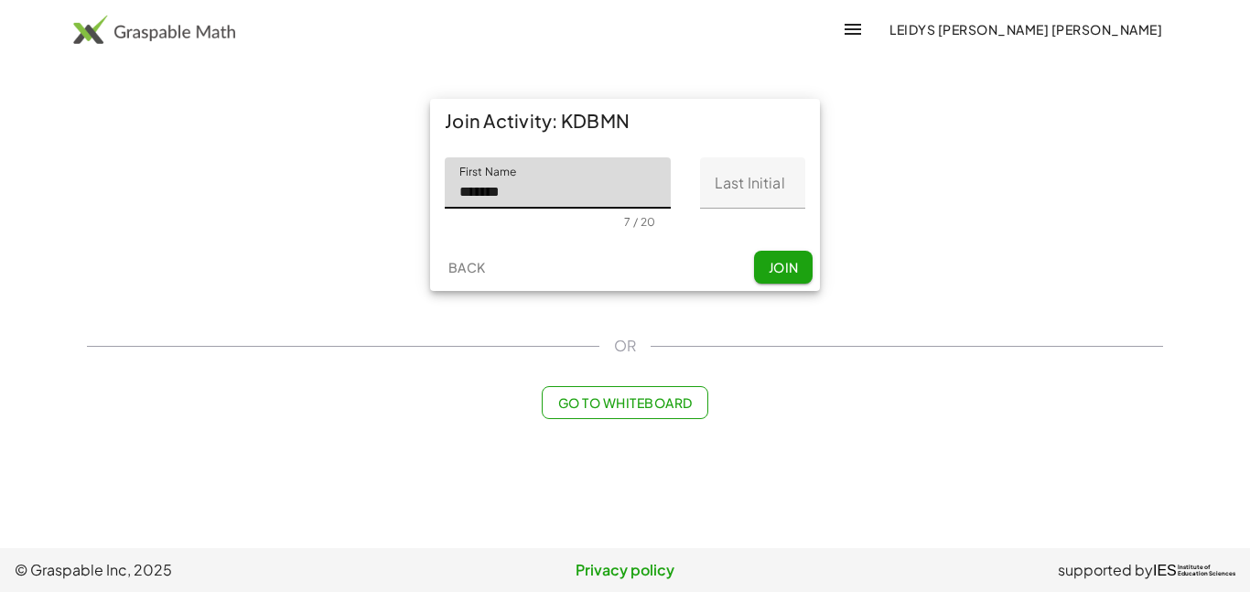
type input "*******"
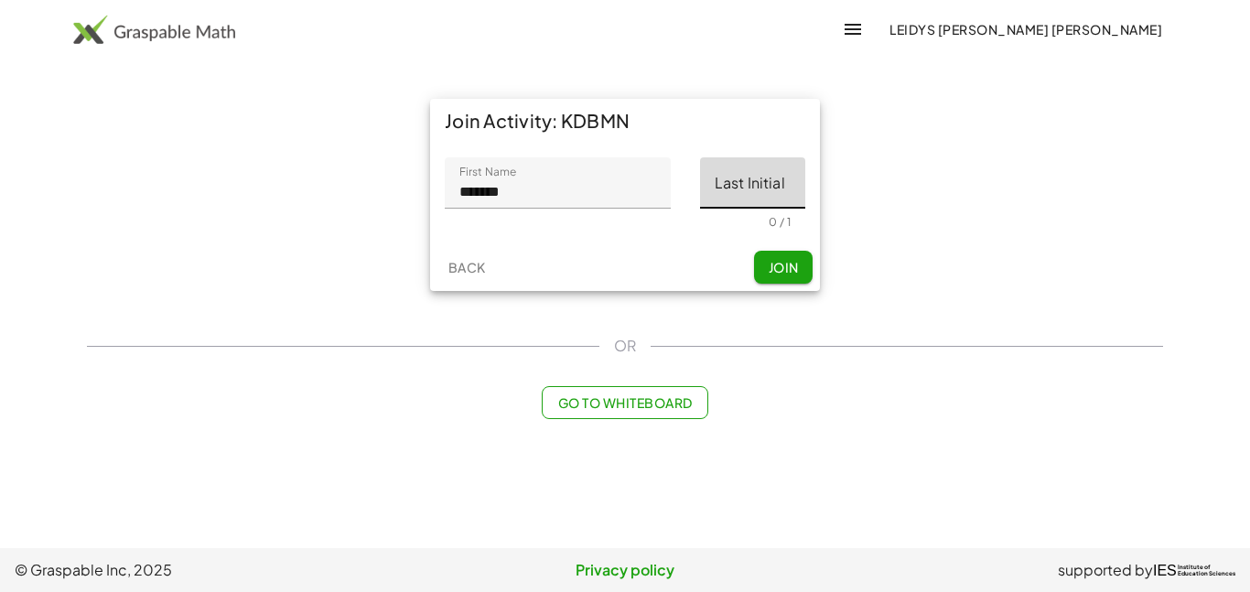
click at [760, 194] on input "Last Initial" at bounding box center [752, 182] width 105 height 51
click at [733, 184] on input "Last Initial" at bounding box center [752, 182] width 105 height 51
type input "*******"
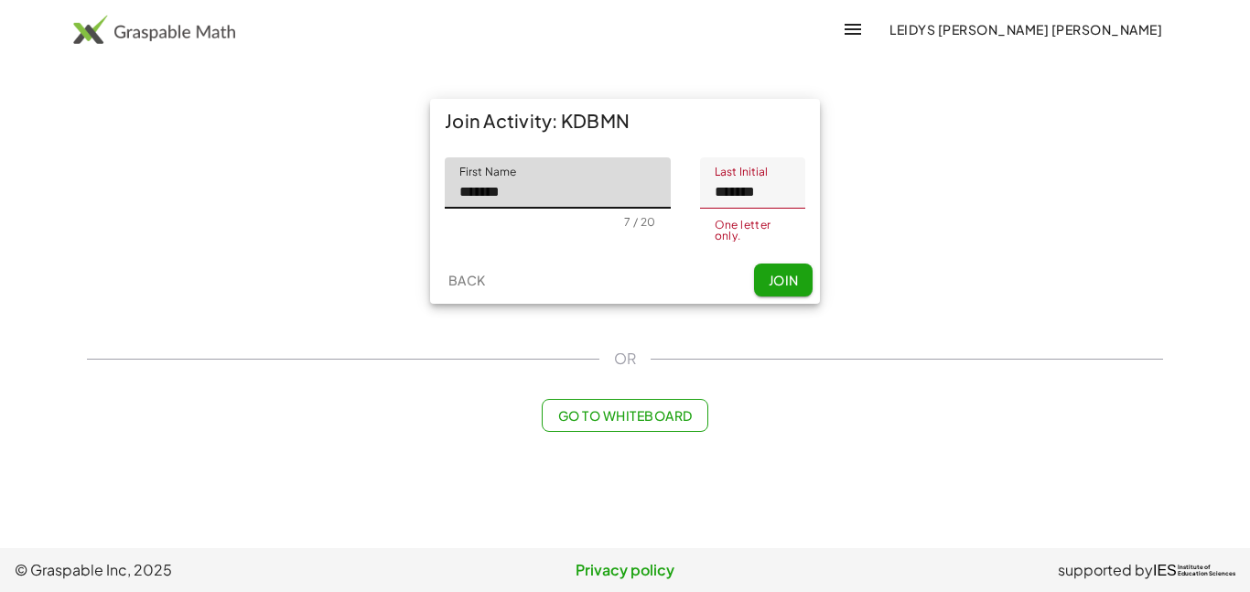
click at [647, 188] on input "*******" at bounding box center [558, 182] width 226 height 51
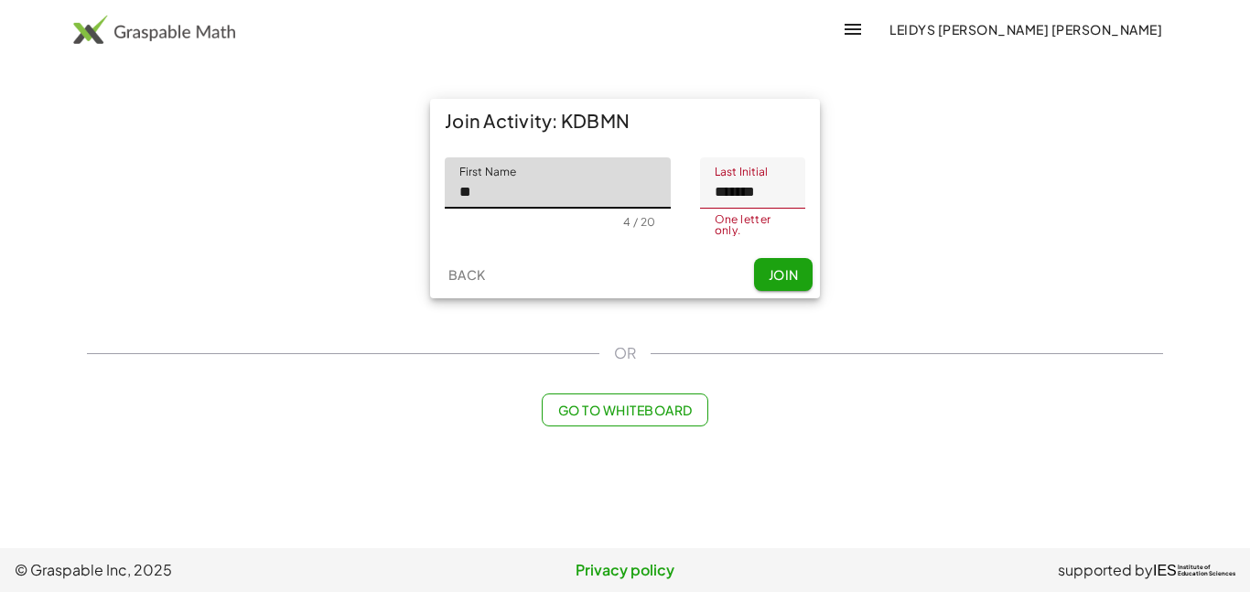
type input "*"
type input "*******"
click at [793, 178] on input "*******" at bounding box center [752, 182] width 105 height 51
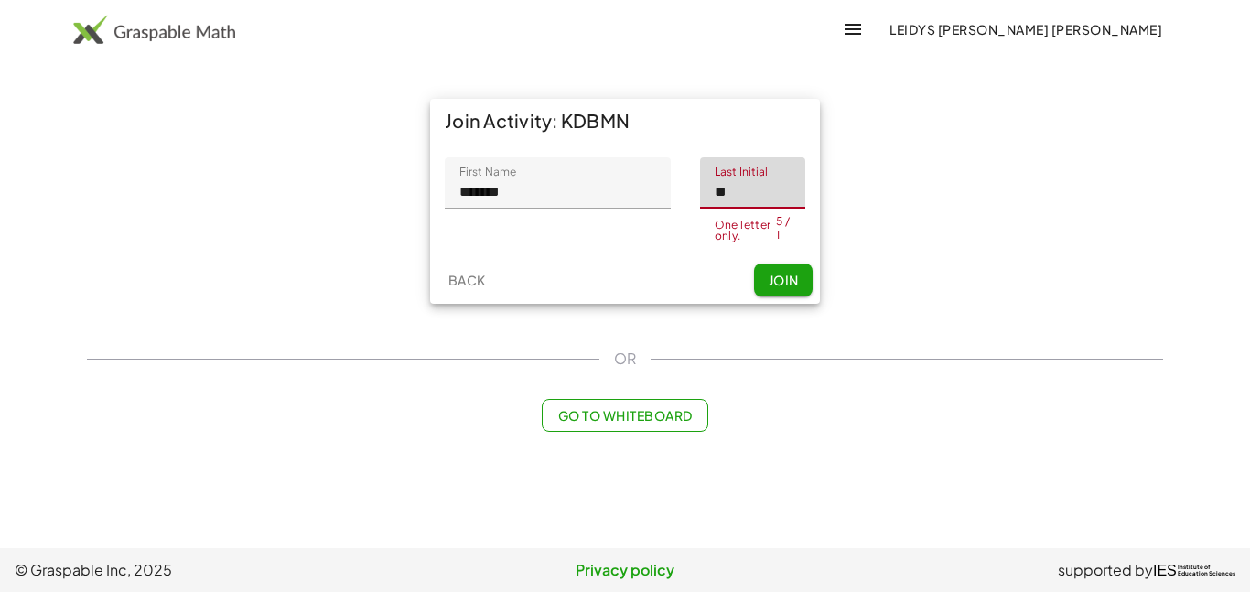
type input "*"
click at [770, 278] on span "Join" at bounding box center [783, 280] width 30 height 16
click at [771, 194] on input "******" at bounding box center [752, 182] width 105 height 51
type input "*"
click at [783, 275] on button "Join" at bounding box center [783, 280] width 59 height 33
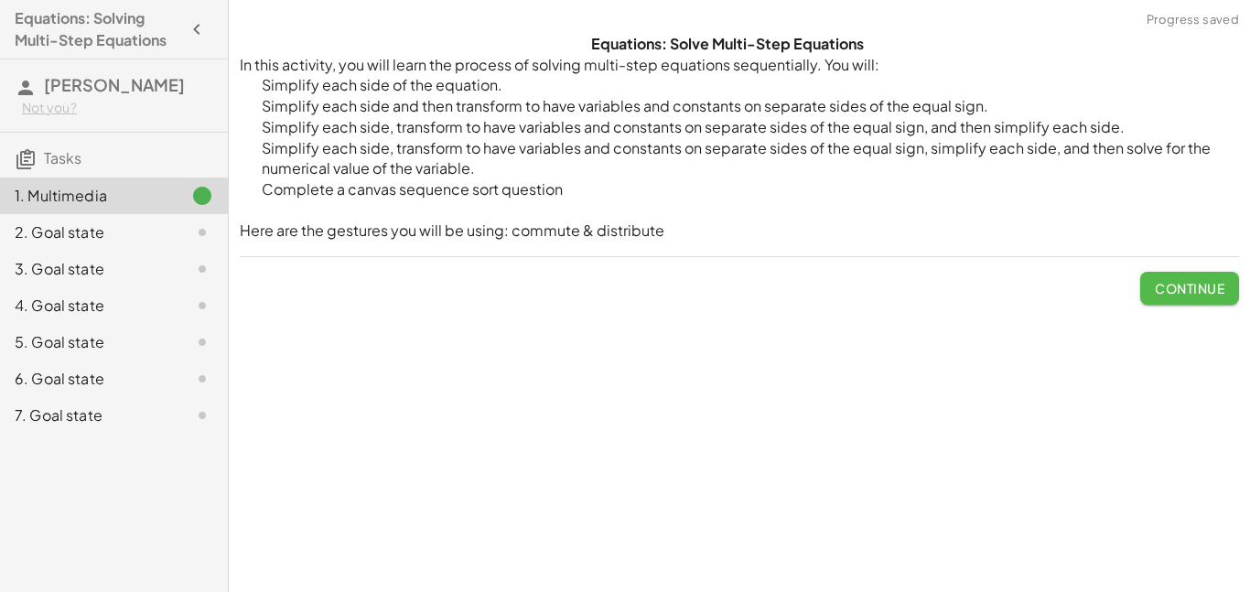
click at [1172, 296] on span "Continue" at bounding box center [1190, 288] width 70 height 16
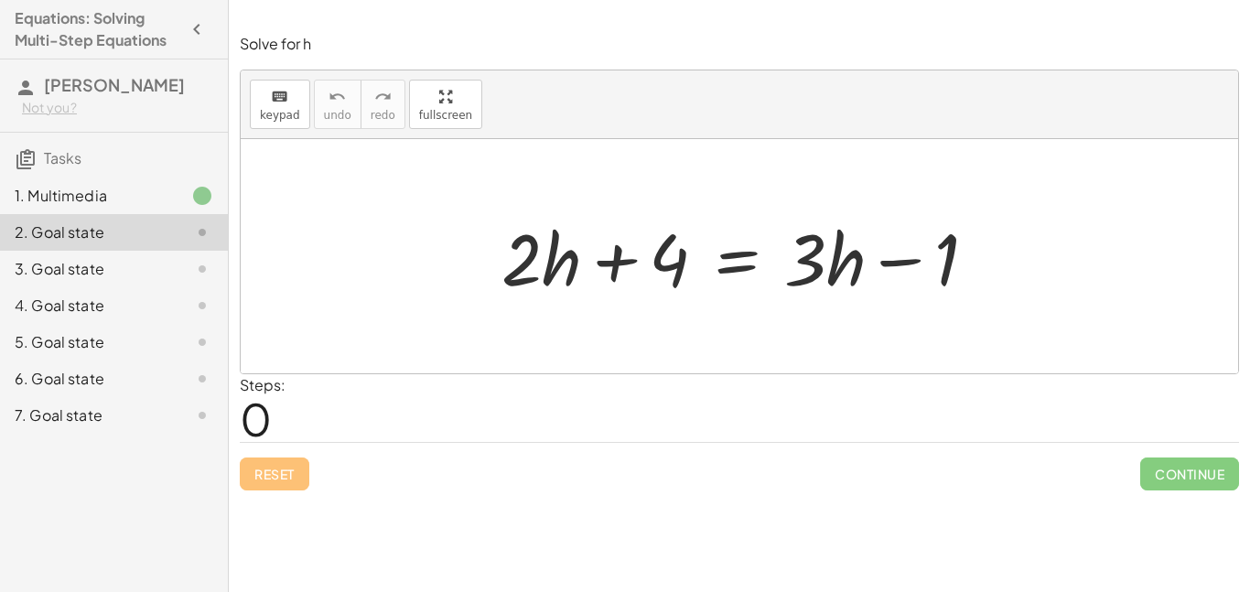
drag, startPoint x: 474, startPoint y: 201, endPoint x: 578, endPoint y: 262, distance: 120.5
click at [578, 262] on div "+ · 2 · h + 4 = + · 3 · h − 1" at bounding box center [739, 256] width 997 height 234
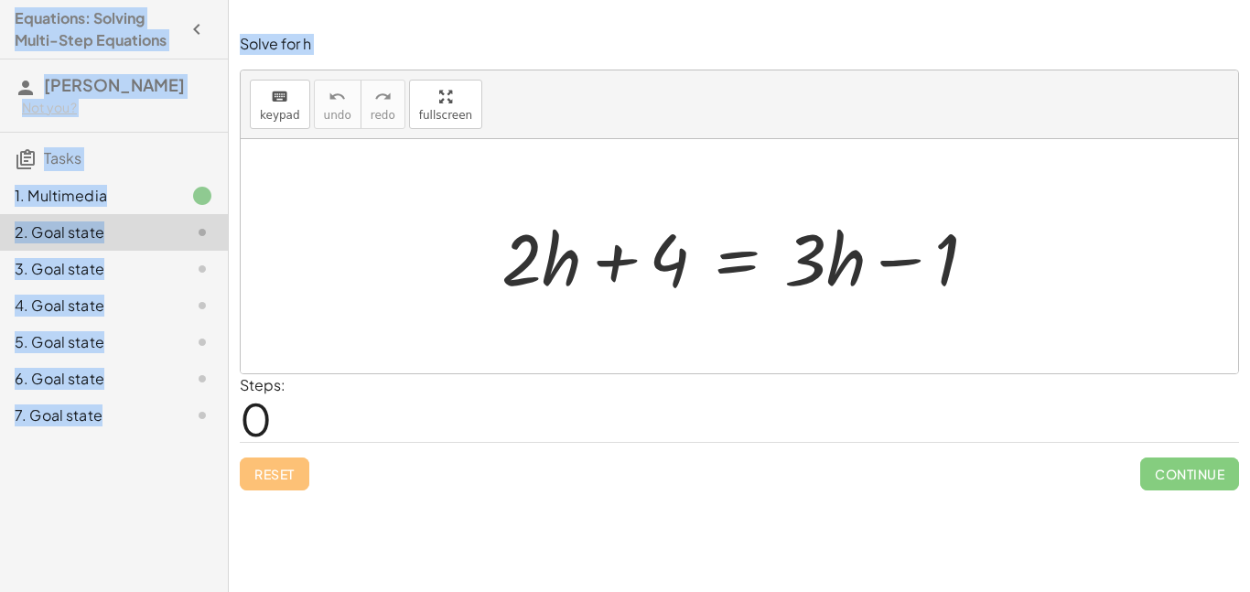
drag, startPoint x: 490, startPoint y: 235, endPoint x: 707, endPoint y: 277, distance: 220.9
click at [707, 277] on div "+ · 2 · h + 4 = + · 3 · h − 1" at bounding box center [739, 256] width 531 height 103
click at [543, 242] on div at bounding box center [746, 257] width 508 height 94
click at [715, 154] on div at bounding box center [739, 256] width 997 height 234
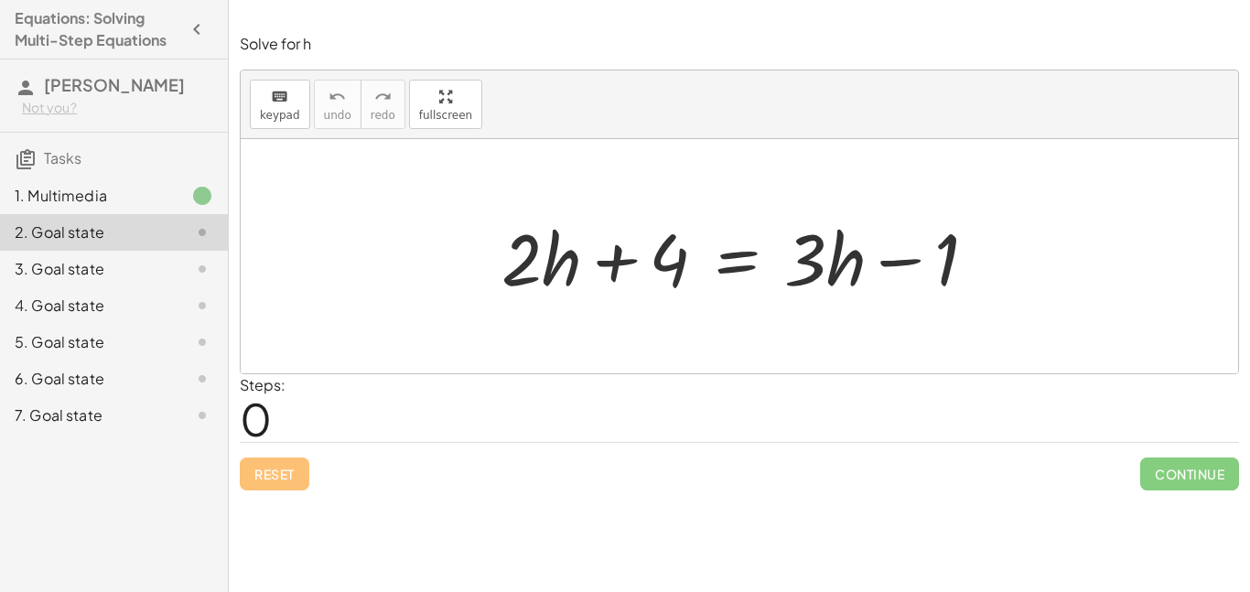
click at [524, 243] on div at bounding box center [746, 257] width 508 height 94
click at [555, 269] on div at bounding box center [746, 257] width 508 height 94
click at [809, 287] on div at bounding box center [746, 257] width 508 height 94
click at [804, 270] on div at bounding box center [746, 257] width 508 height 94
click at [525, 277] on div at bounding box center [746, 257] width 508 height 94
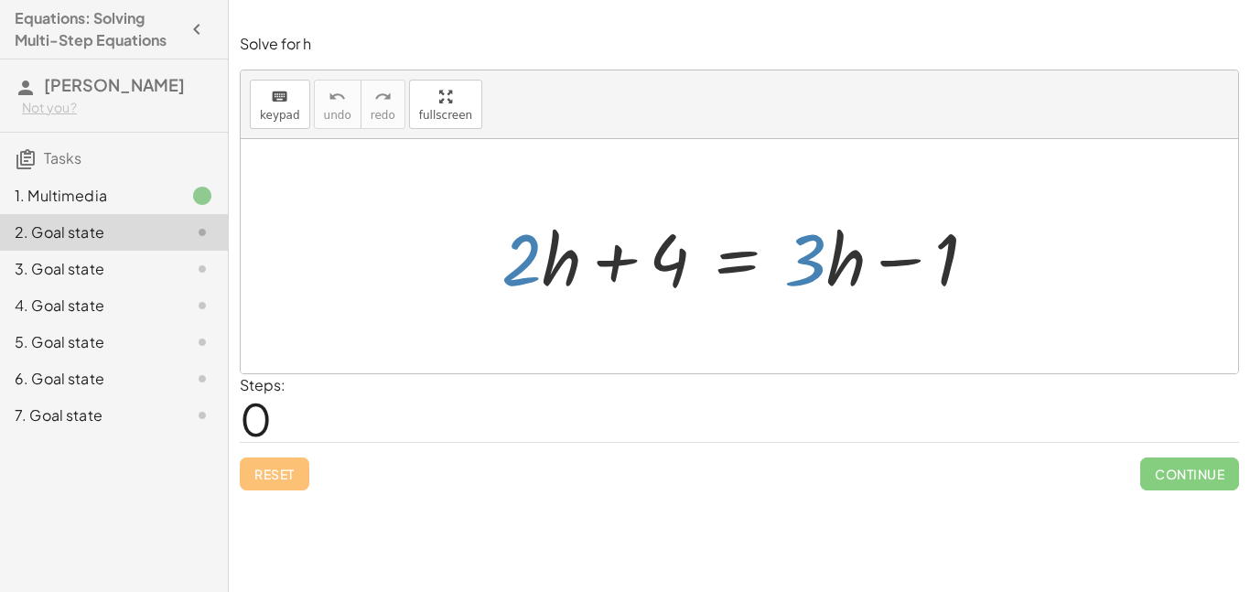
click at [551, 276] on div at bounding box center [746, 257] width 508 height 94
click at [842, 280] on div at bounding box center [746, 257] width 508 height 94
click at [393, 227] on div at bounding box center [739, 256] width 997 height 234
click at [823, 268] on div at bounding box center [746, 257] width 508 height 94
click at [520, 233] on div at bounding box center [746, 257] width 508 height 94
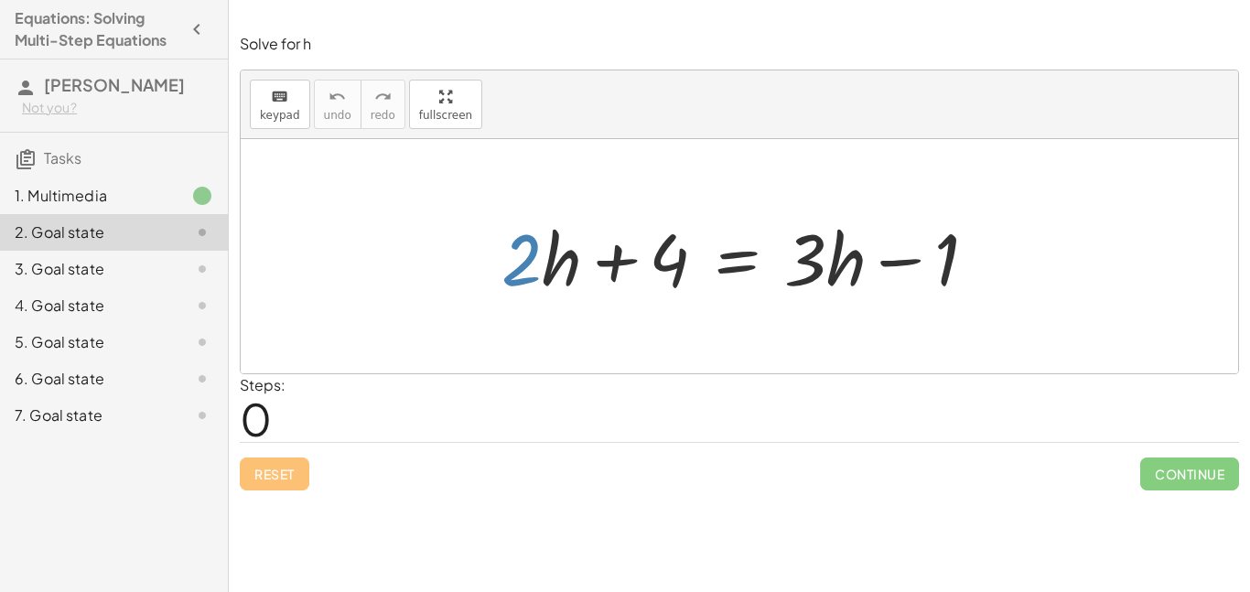
click at [549, 264] on div at bounding box center [746, 257] width 508 height 94
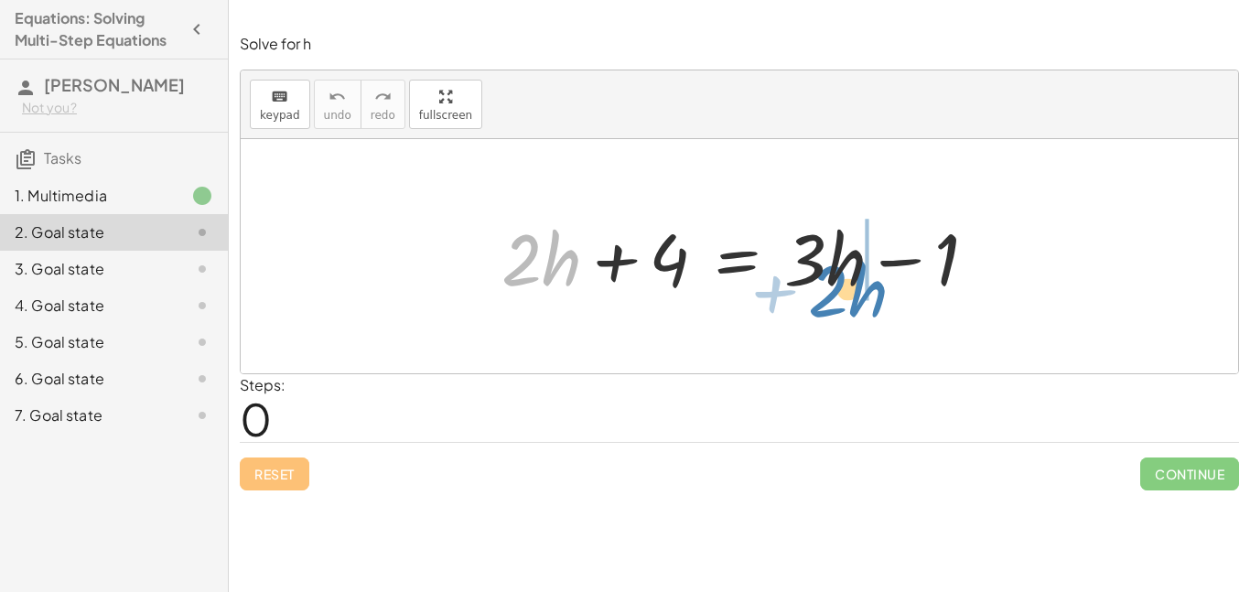
drag, startPoint x: 549, startPoint y: 264, endPoint x: 856, endPoint y: 295, distance: 308.9
click at [856, 295] on div at bounding box center [746, 257] width 508 height 94
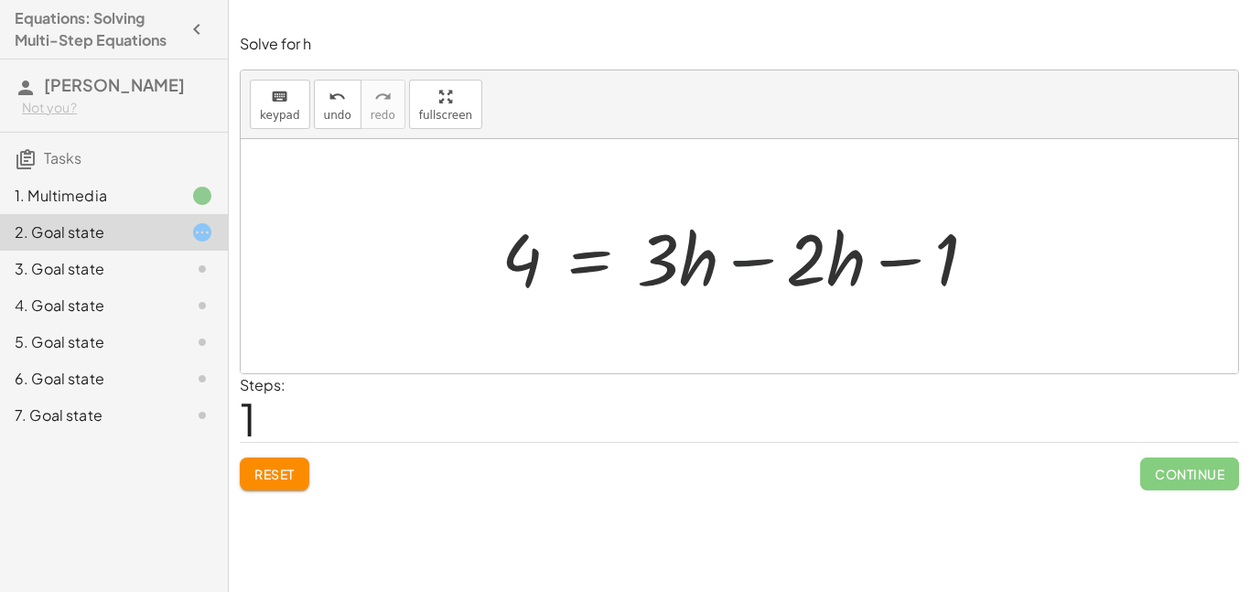
click at [746, 261] on div at bounding box center [746, 257] width 508 height 94
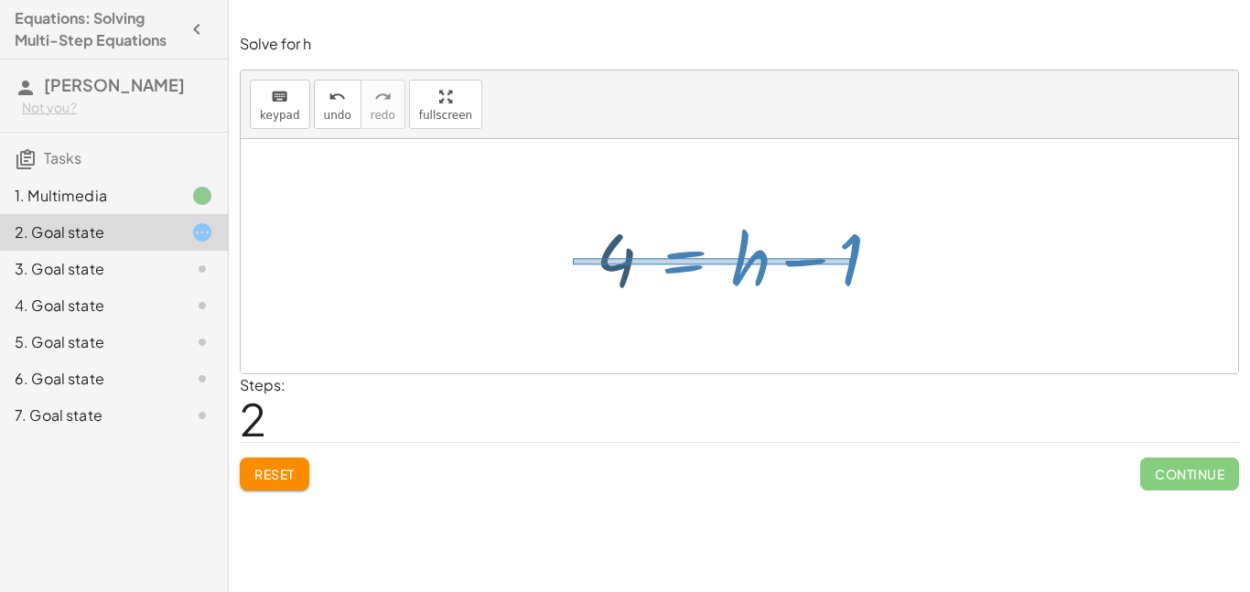
drag, startPoint x: 850, startPoint y: 258, endPoint x: 575, endPoint y: 264, distance: 275.5
click at [575, 264] on div "+ · 2 · h + 4 = + · 3 · h − 1 4 = + · 3 · h − · 2 · h − 1 4 = + · 1 · h − 1 4 =…" at bounding box center [738, 256] width 341 height 103
click at [791, 270] on div at bounding box center [746, 257] width 318 height 94
click at [837, 290] on div at bounding box center [746, 257] width 318 height 94
drag, startPoint x: 848, startPoint y: 256, endPoint x: 906, endPoint y: 298, distance: 71.4
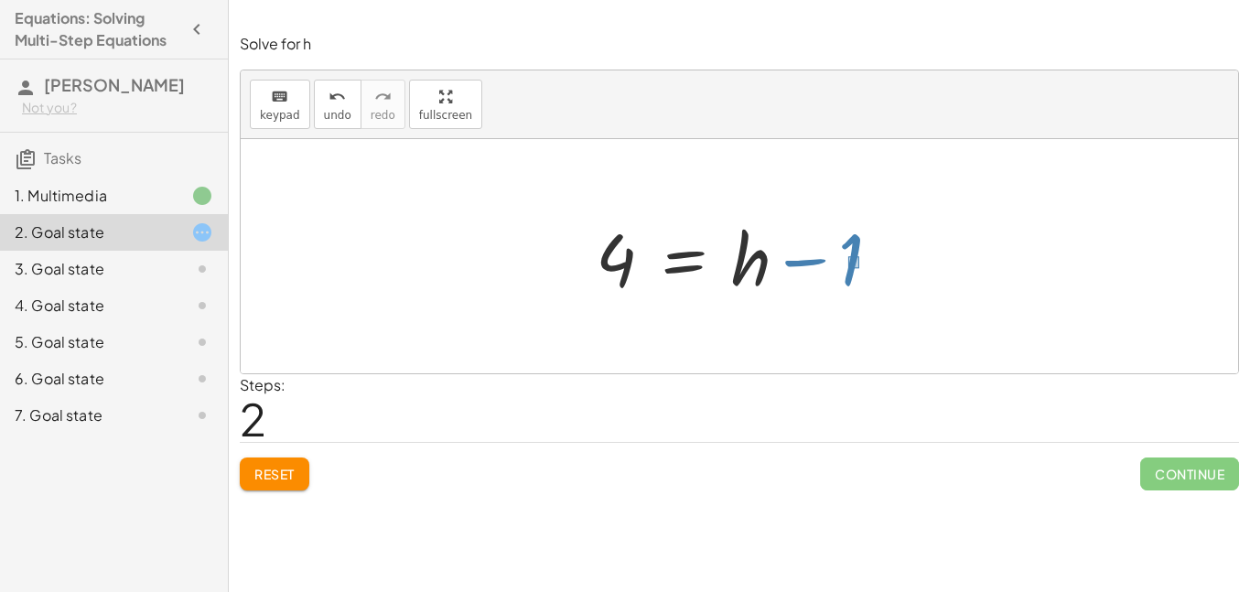
click at [906, 298] on div "+ · 2 · h + 4 = + · 3 · h − 1 4 = + · 3 · h − · 2 · h − 1 4 = + · 1 · h − 1 4 =…" at bounding box center [738, 256] width 341 height 103
drag, startPoint x: 862, startPoint y: 250, endPoint x: 630, endPoint y: 240, distance: 232.6
click at [630, 240] on div at bounding box center [746, 257] width 318 height 94
click at [630, 240] on div at bounding box center [652, 257] width 318 height 94
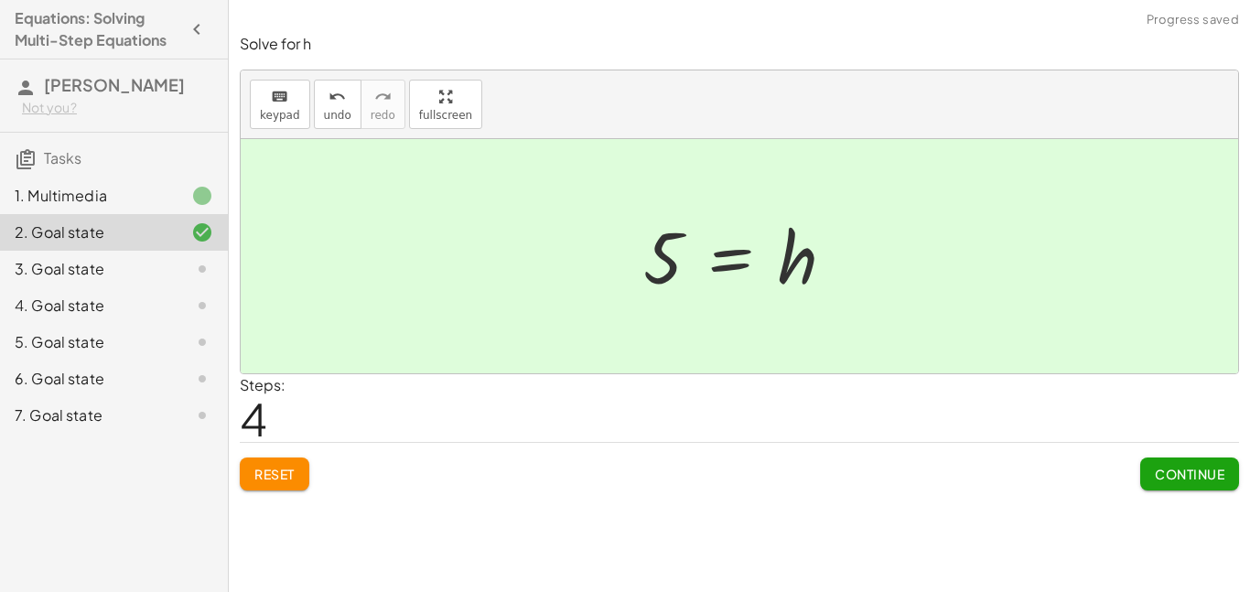
click at [1169, 474] on span "Continue" at bounding box center [1190, 474] width 70 height 16
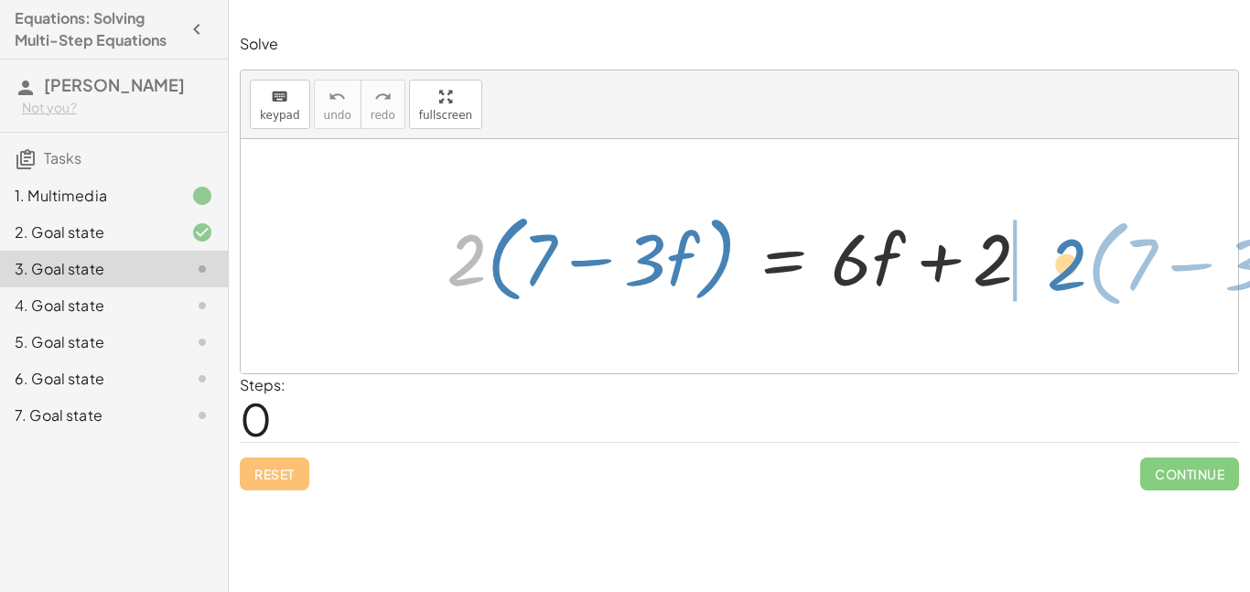
drag, startPoint x: 464, startPoint y: 278, endPoint x: 1065, endPoint y: 283, distance: 601.2
click at [1065, 283] on div "· 2 · ( + 7 − · 3 · f ) · 2 · ( + 7 − · 3 · f ) = + · 6 · f + 2" at bounding box center [739, 256] width 997 height 234
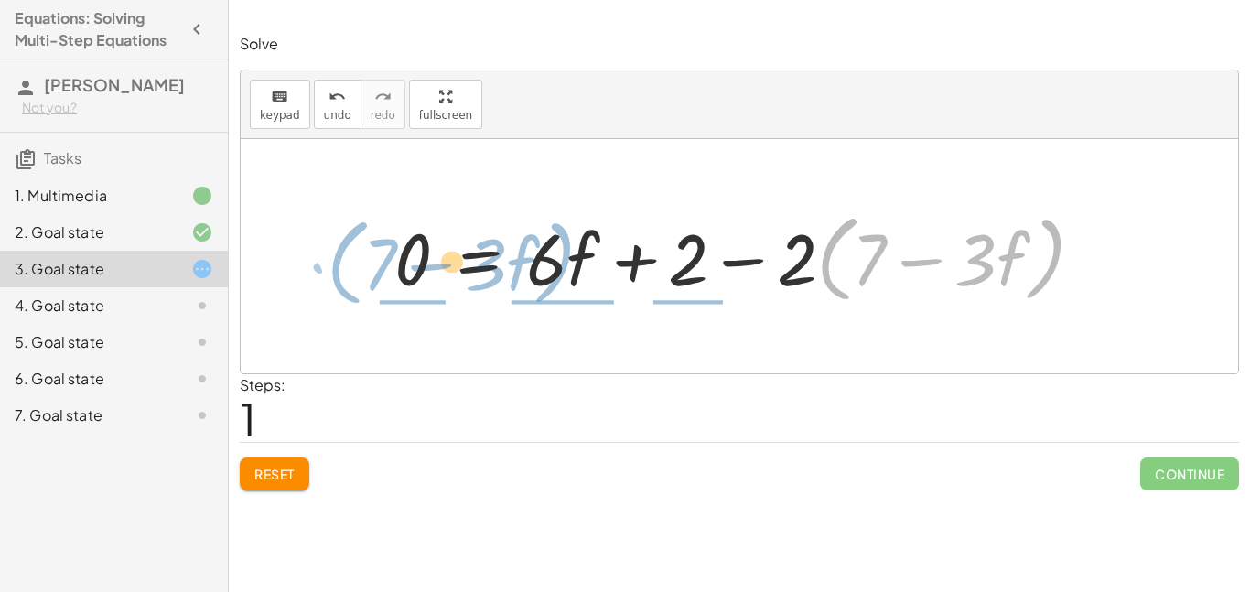
drag, startPoint x: 830, startPoint y: 266, endPoint x: 340, endPoint y: 271, distance: 489.5
click at [340, 271] on div "· 2 · ( + 7 − · 3 · f ) = + · 6 · f + 2 · ( + 7 − · 3 · f ) − · 2 · 2 · ( + 7 −…" at bounding box center [739, 256] width 997 height 234
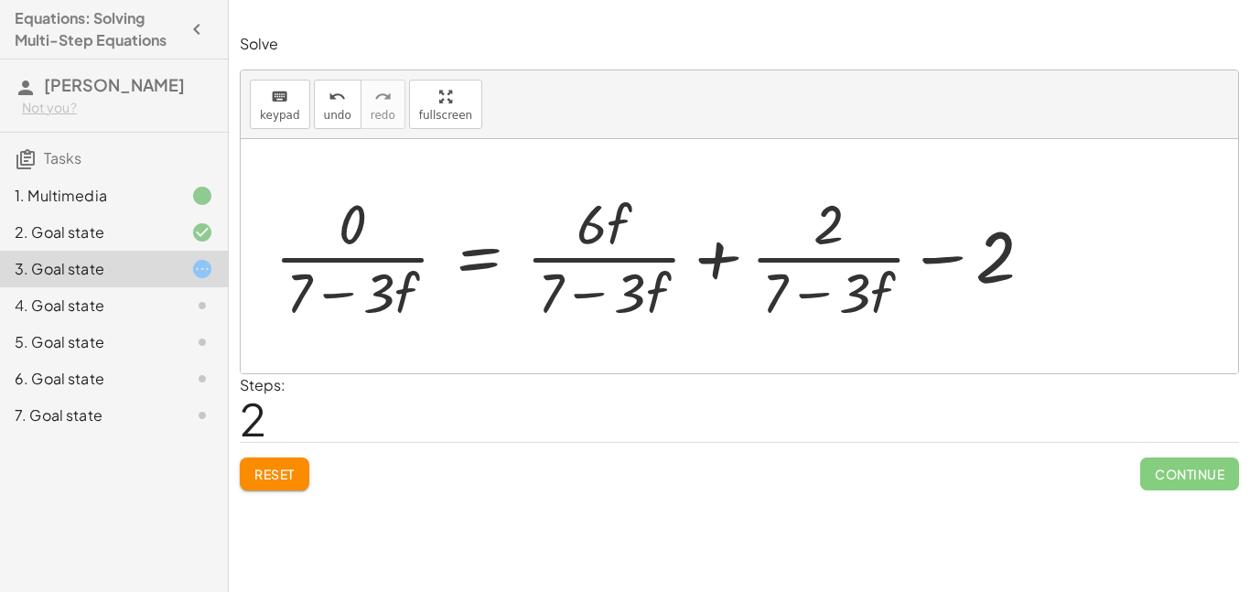
click at [627, 258] on div at bounding box center [660, 256] width 791 height 141
click at [417, 213] on div at bounding box center [660, 256] width 791 height 141
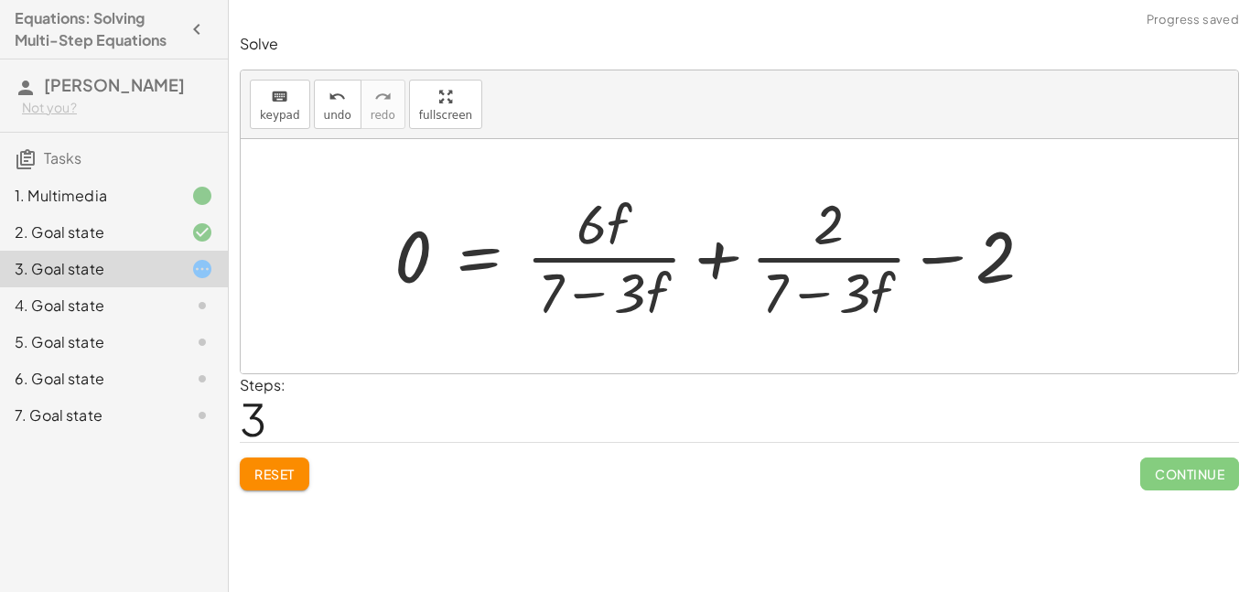
click at [584, 225] on div at bounding box center [721, 256] width 672 height 141
click at [574, 244] on div at bounding box center [721, 256] width 672 height 141
click at [430, 265] on div at bounding box center [721, 256] width 672 height 141
click at [472, 273] on div at bounding box center [721, 256] width 672 height 141
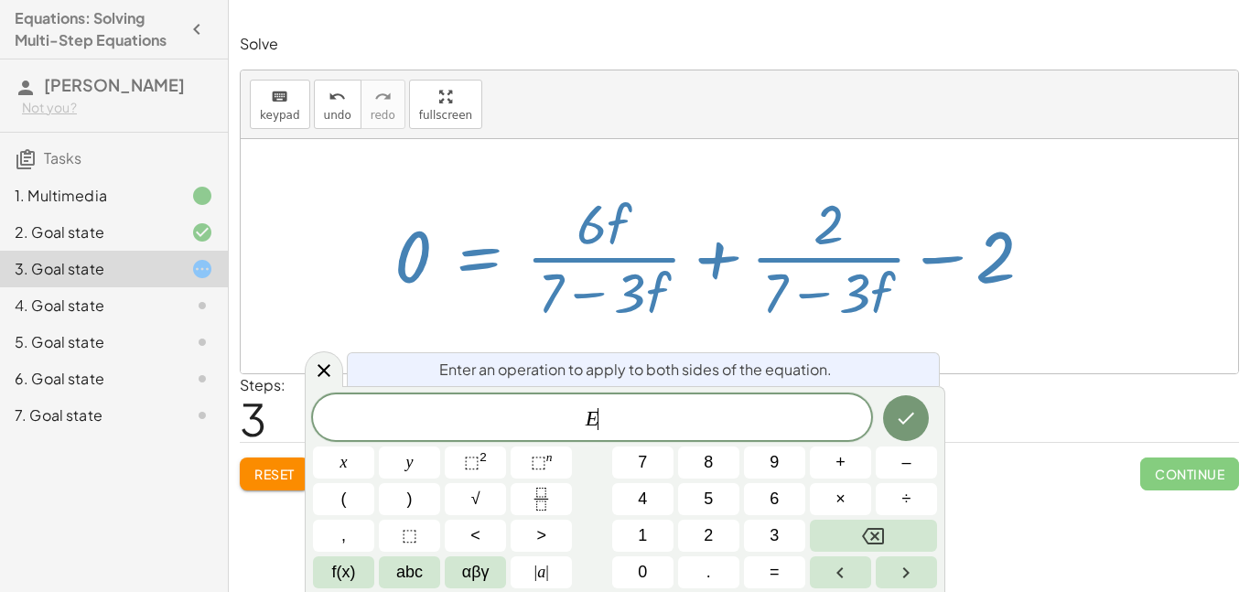
scroll to position [1, 0]
click at [525, 279] on div at bounding box center [721, 256] width 672 height 141
click at [540, 296] on div at bounding box center [721, 256] width 672 height 141
click at [274, 197] on div at bounding box center [739, 256] width 997 height 234
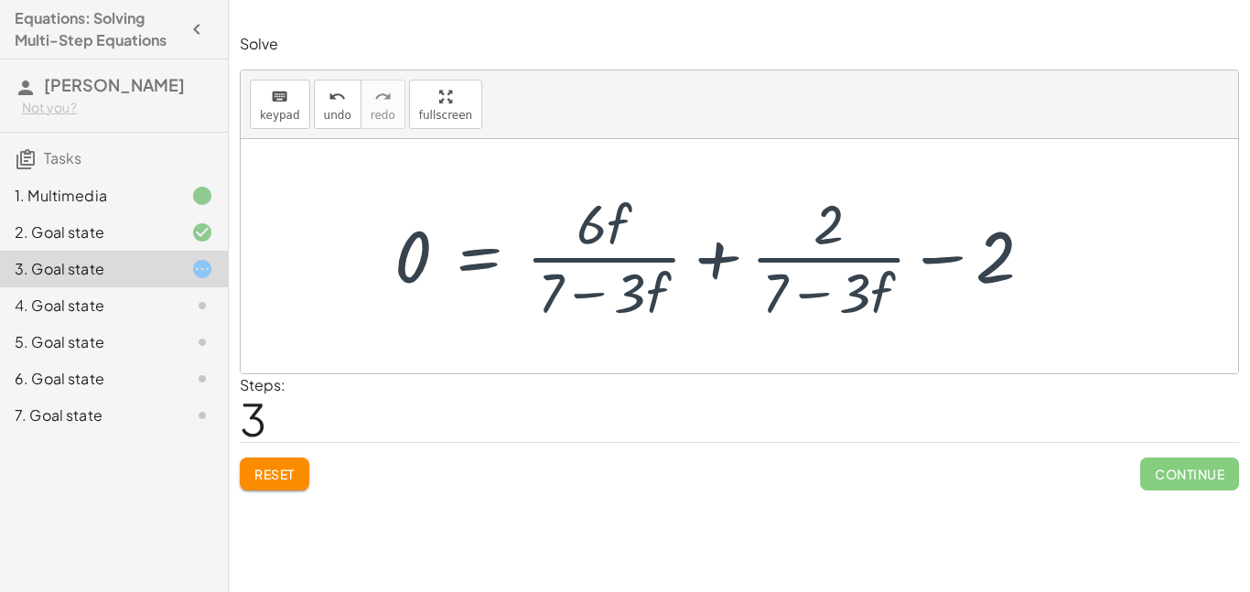
click at [374, 239] on div "· 2 · ( + 7 − · 3 · f ) = + · 6 · f + 2 0 = + · 6 · f + 2 − · 2 · ( + 7 − · 3 ·…" at bounding box center [714, 256] width 694 height 150
drag, startPoint x: 960, startPoint y: 280, endPoint x: 941, endPoint y: 281, distance: 19.2
click at [941, 281] on div at bounding box center [721, 256] width 672 height 141
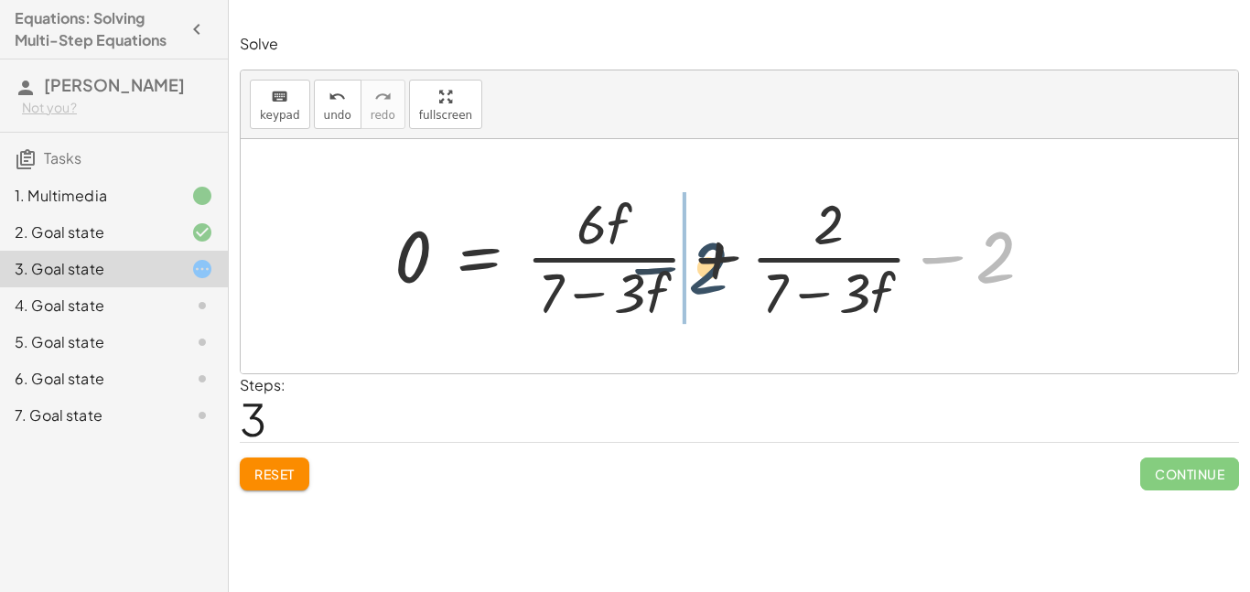
drag, startPoint x: 1003, startPoint y: 253, endPoint x: 709, endPoint y: 264, distance: 293.9
click at [709, 264] on div at bounding box center [721, 256] width 672 height 141
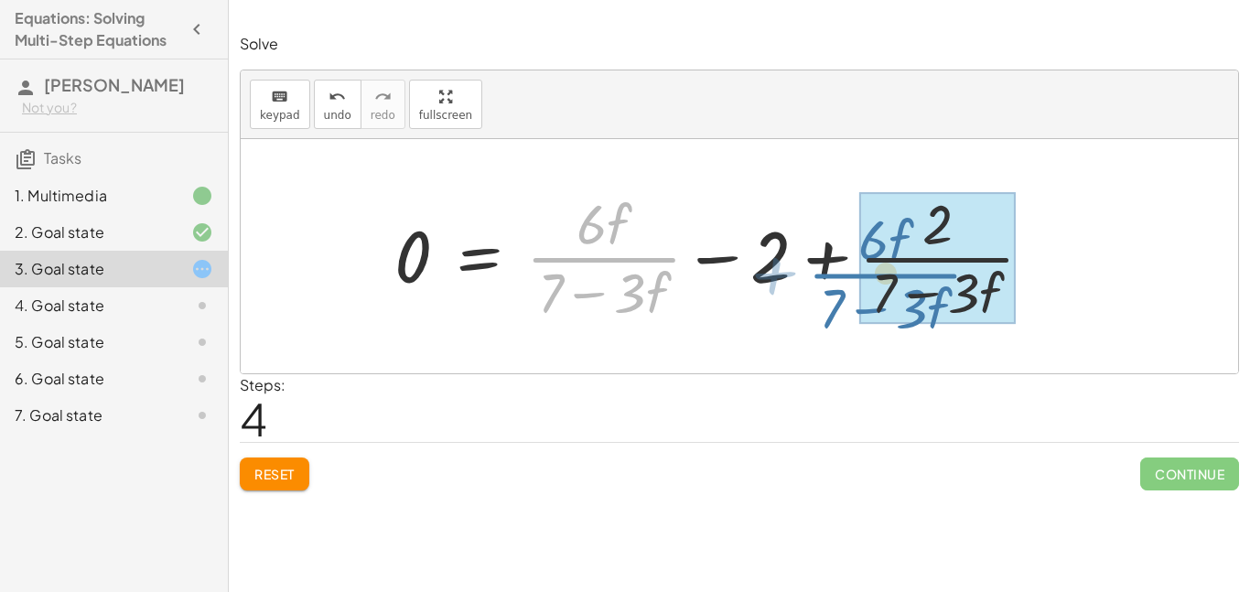
drag, startPoint x: 608, startPoint y: 256, endPoint x: 884, endPoint y: 273, distance: 276.8
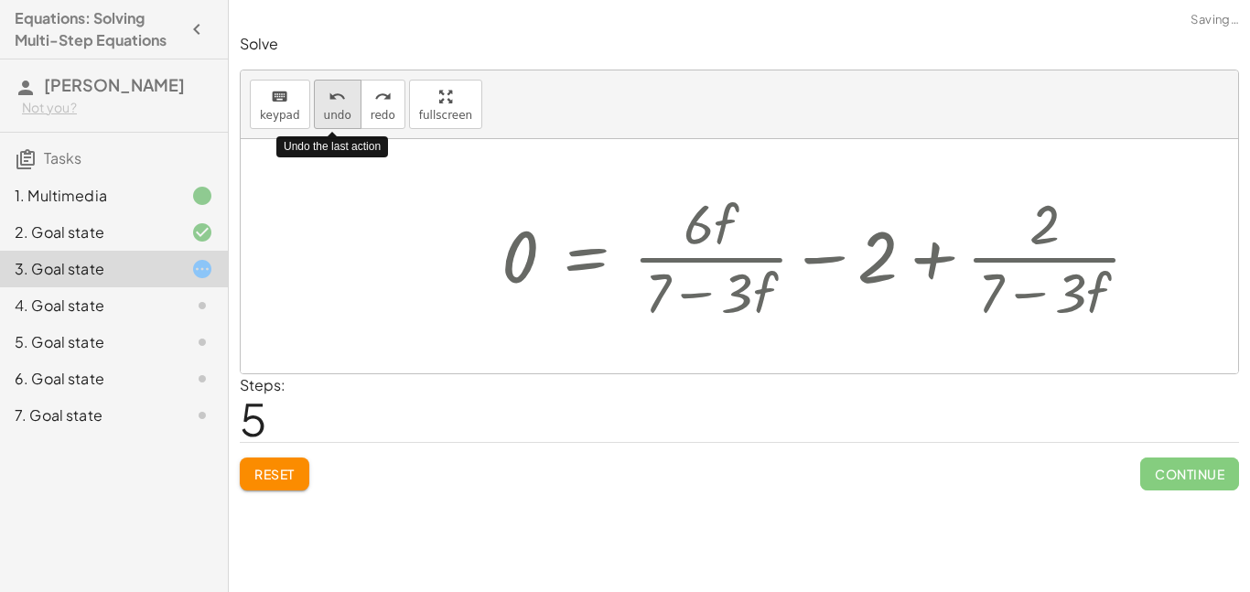
click at [335, 125] on button "undo undo" at bounding box center [338, 104] width 48 height 49
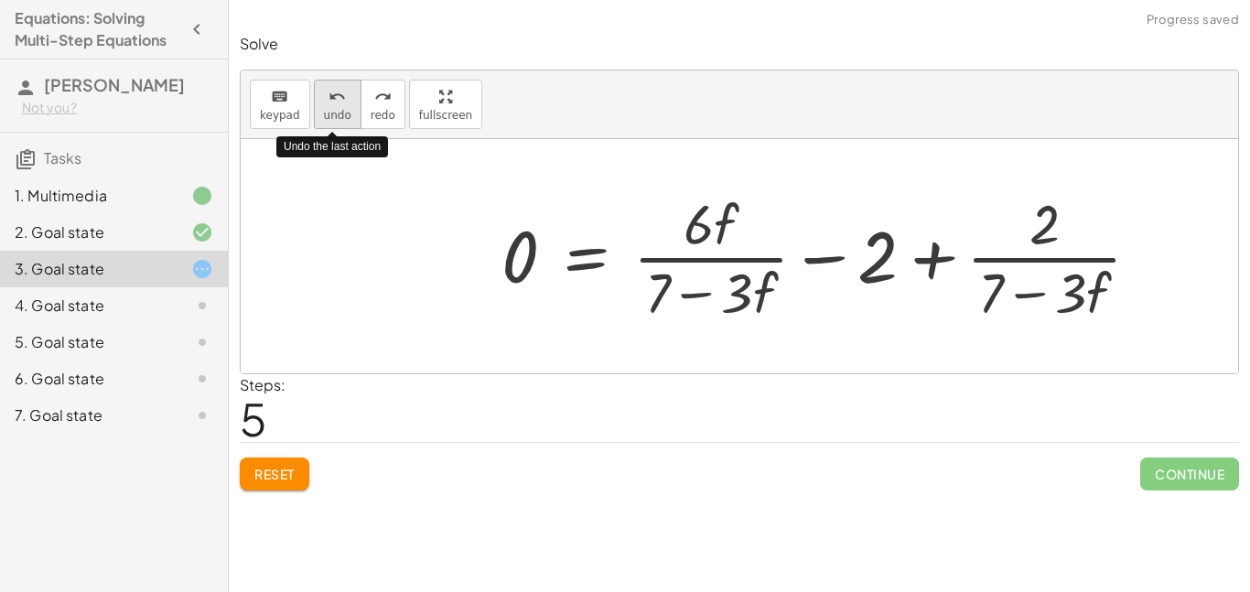
click at [335, 125] on button "undo undo" at bounding box center [338, 104] width 48 height 49
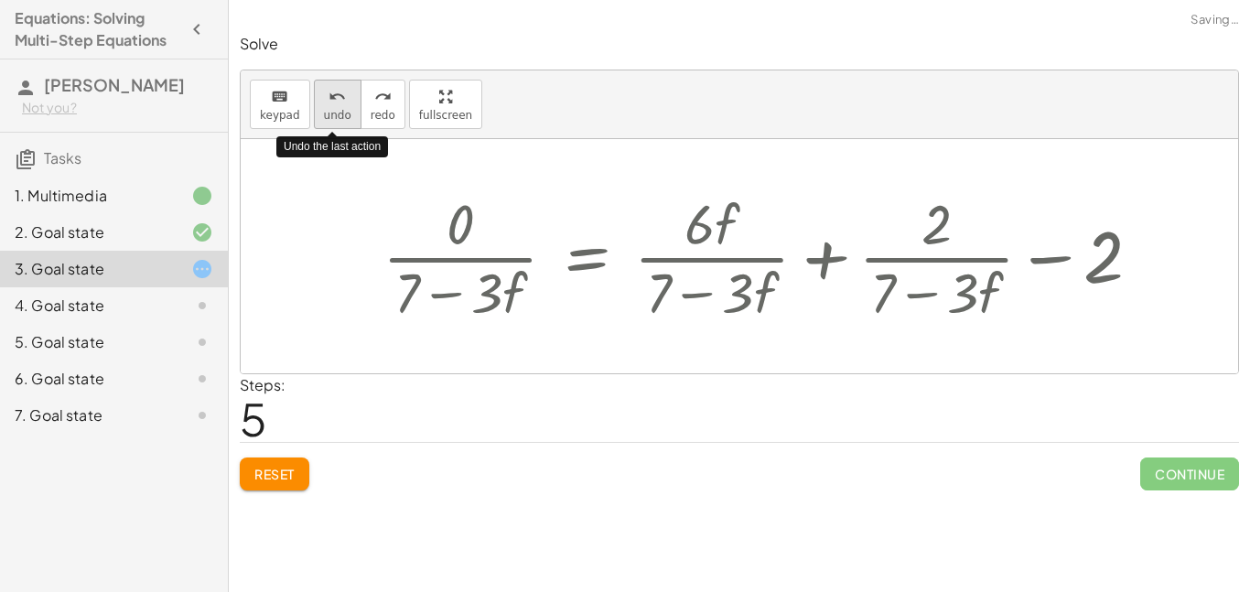
click at [335, 125] on button "undo undo" at bounding box center [338, 104] width 48 height 49
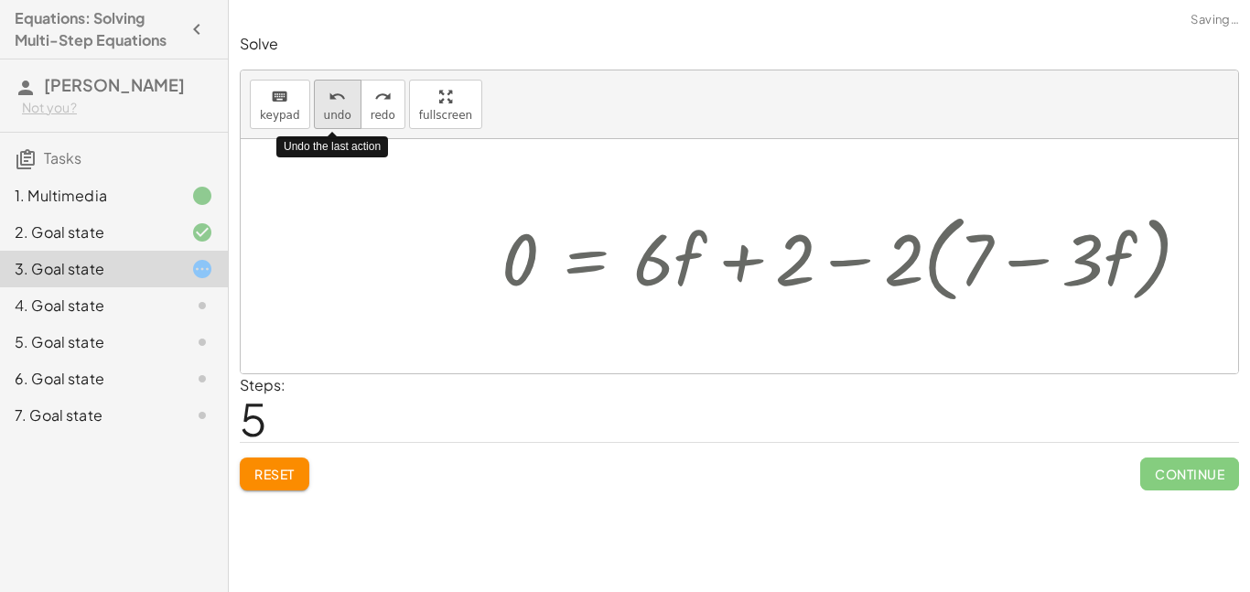
click at [335, 125] on button "undo undo" at bounding box center [338, 104] width 48 height 49
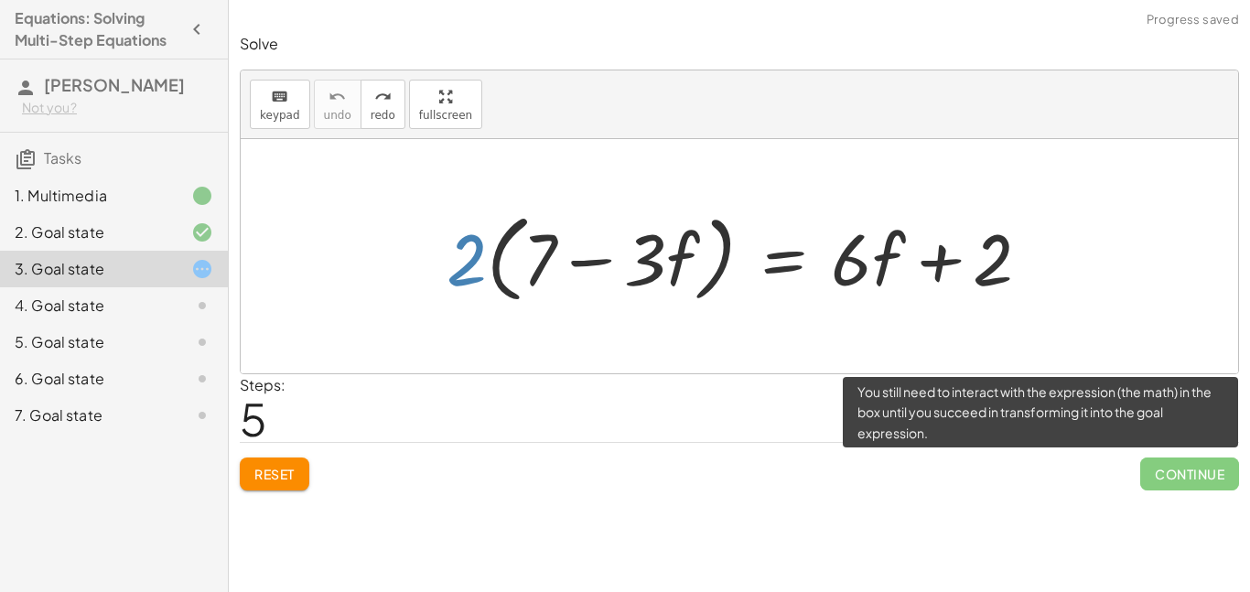
click at [1219, 471] on span "Continue" at bounding box center [1189, 473] width 99 height 33
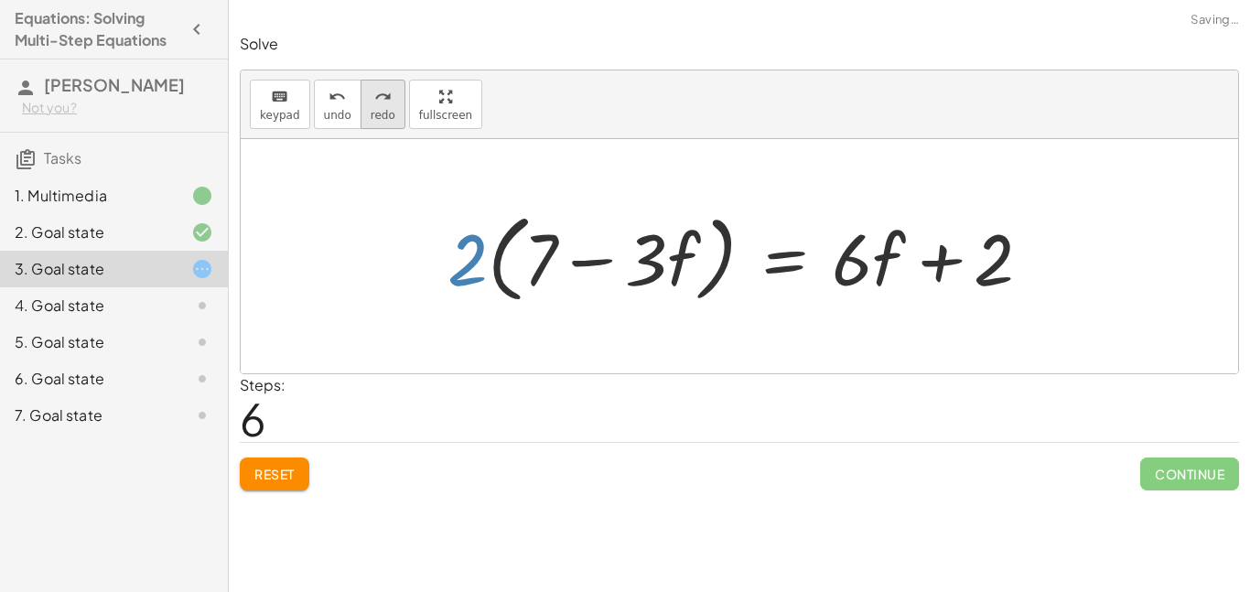
click at [380, 105] on icon "redo" at bounding box center [382, 97] width 17 height 22
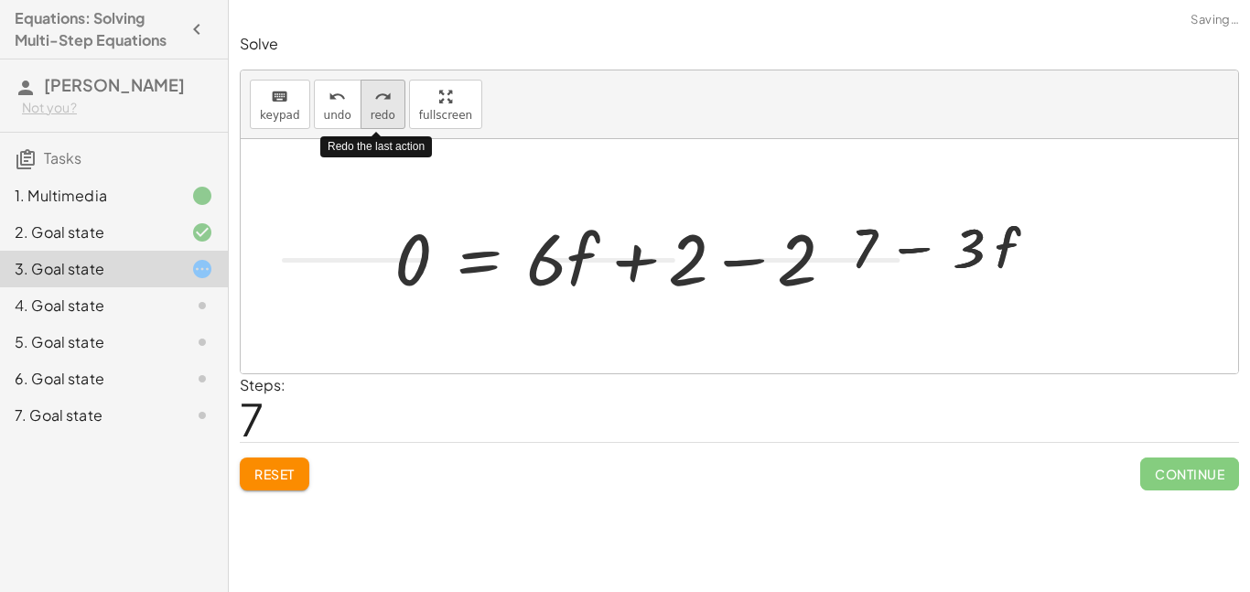
click at [382, 109] on span "redo" at bounding box center [383, 115] width 25 height 13
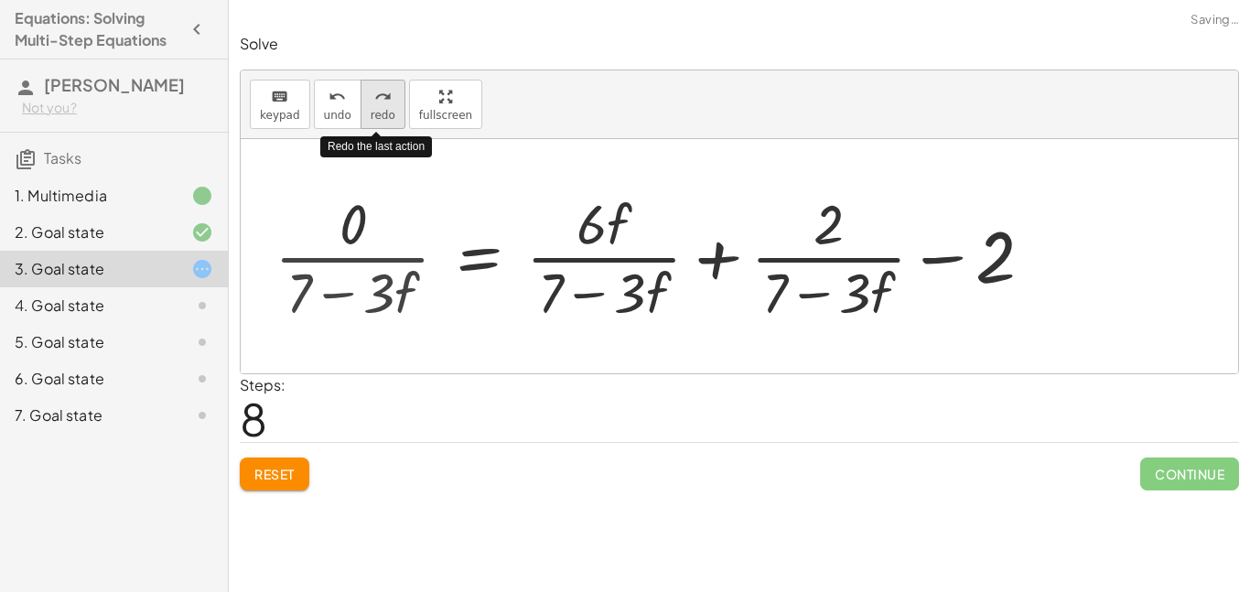
click at [383, 109] on span "redo" at bounding box center [383, 115] width 25 height 13
click at [384, 109] on span "redo" at bounding box center [383, 115] width 25 height 13
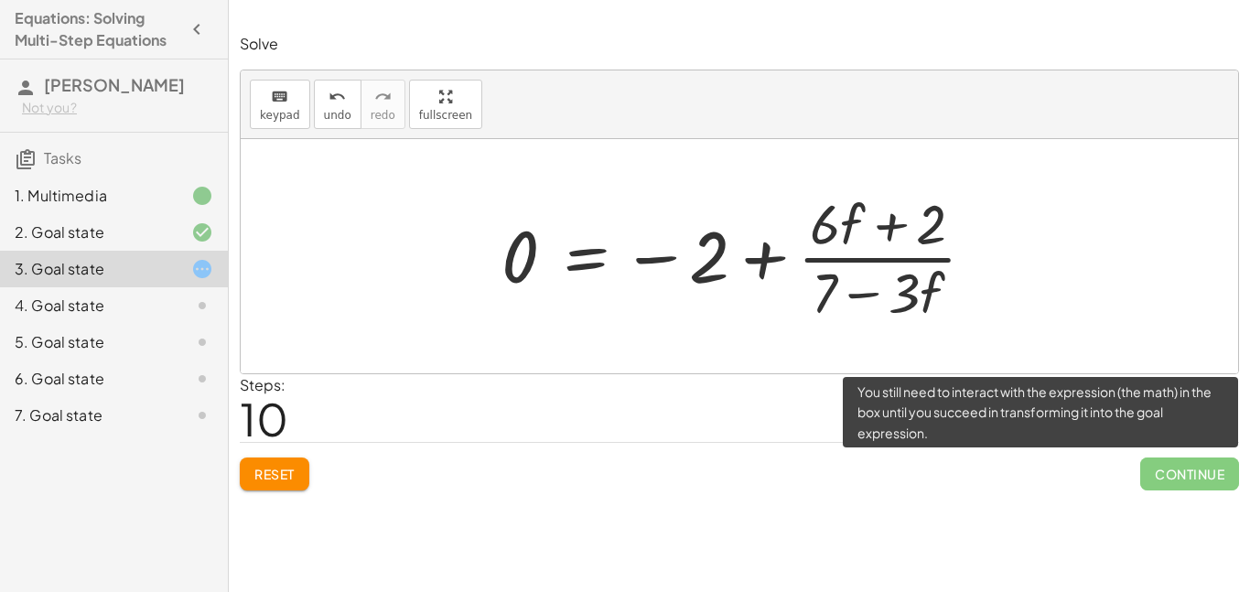
click at [1179, 470] on span "Continue" at bounding box center [1189, 473] width 99 height 33
click at [1179, 473] on span "Continue" at bounding box center [1189, 473] width 99 height 33
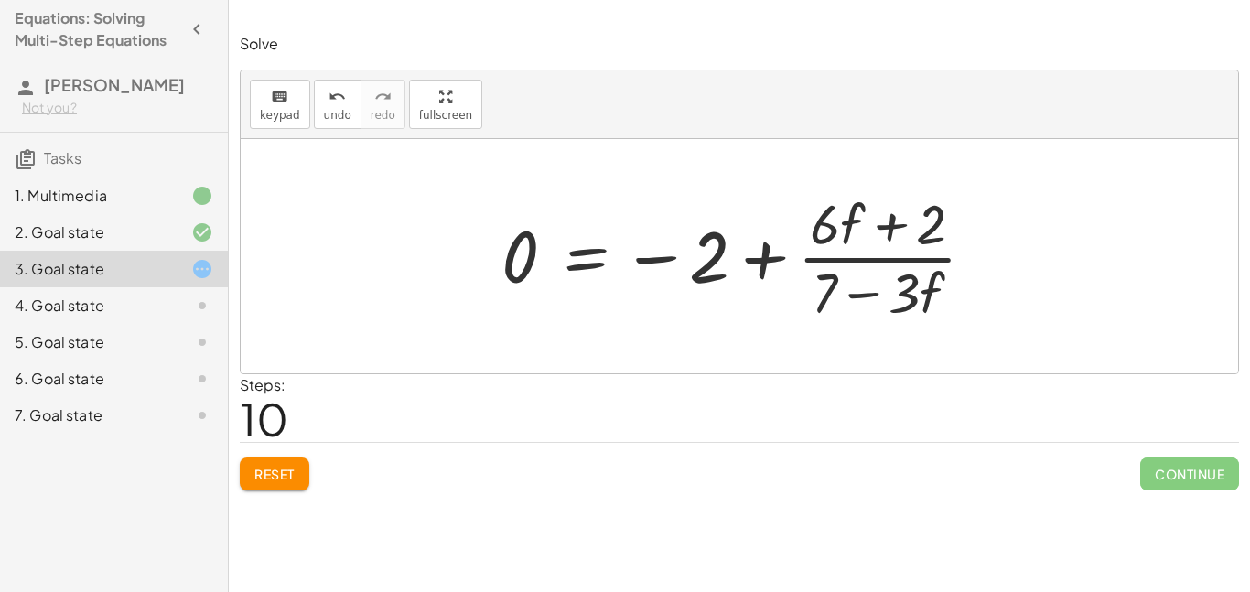
click at [283, 477] on span "Reset" at bounding box center [274, 474] width 40 height 16
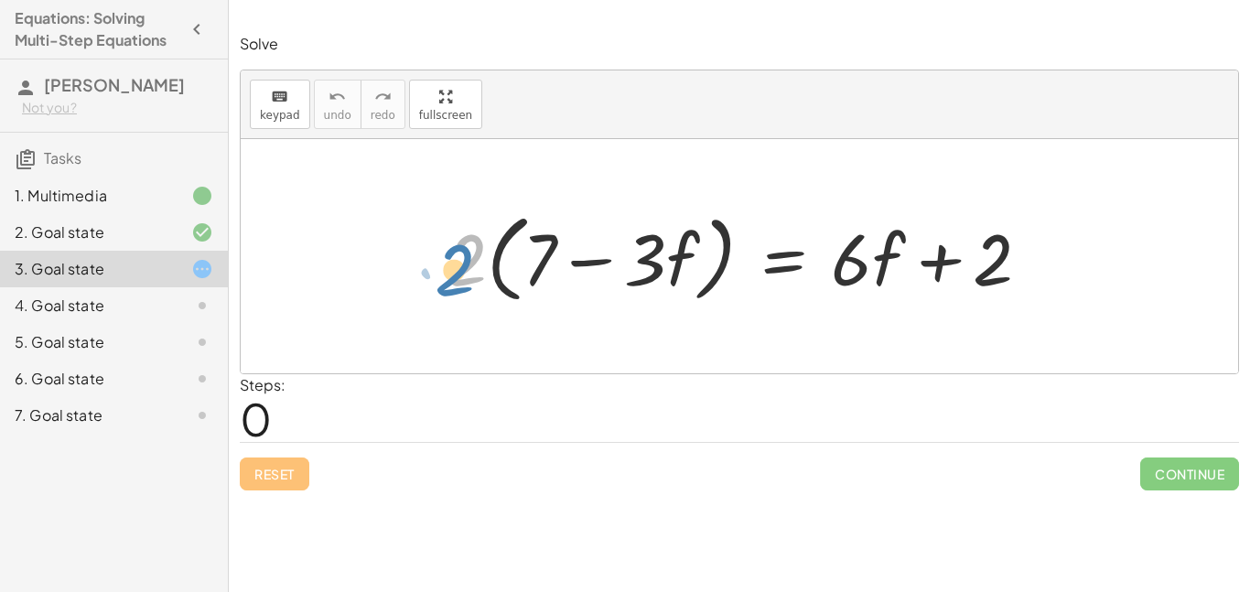
drag, startPoint x: 468, startPoint y: 252, endPoint x: 457, endPoint y: 259, distance: 14.0
click at [457, 259] on div at bounding box center [745, 256] width 617 height 105
drag, startPoint x: 430, startPoint y: 287, endPoint x: 880, endPoint y: 264, distance: 450.8
click at [880, 264] on div "· 2 · ( + 7 − · 3 · f ) = + · 6 · f + 2" at bounding box center [739, 256] width 640 height 114
drag, startPoint x: 476, startPoint y: 251, endPoint x: 1017, endPoint y: 253, distance: 540.8
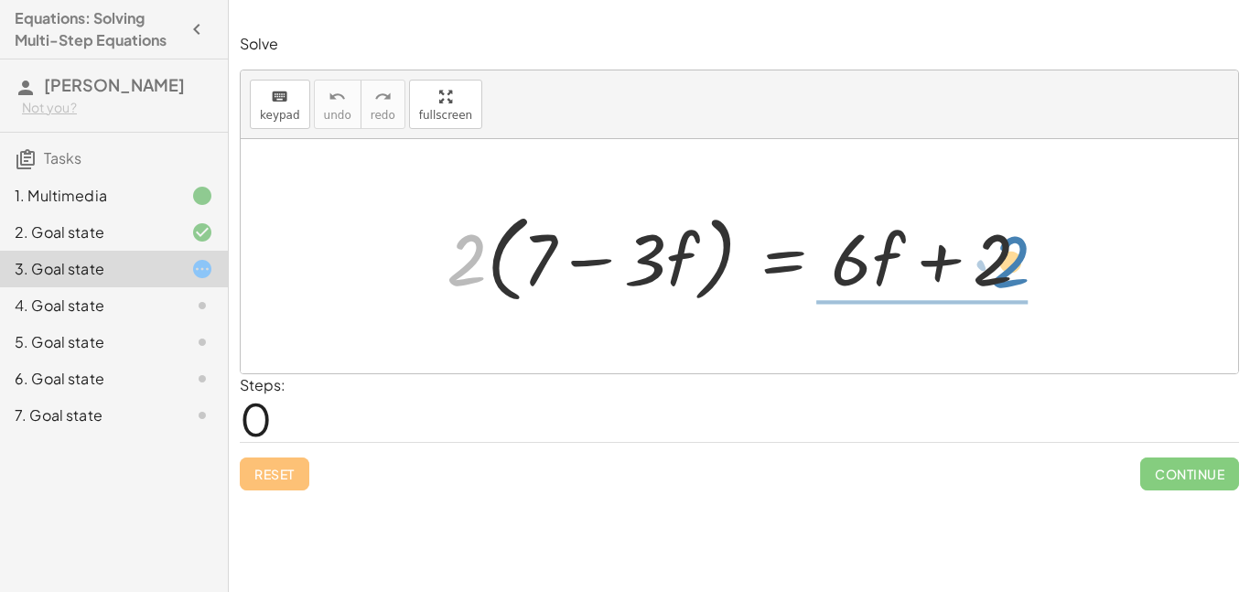
click at [1017, 253] on div at bounding box center [745, 256] width 617 height 105
